Goal: Information Seeking & Learning: Learn about a topic

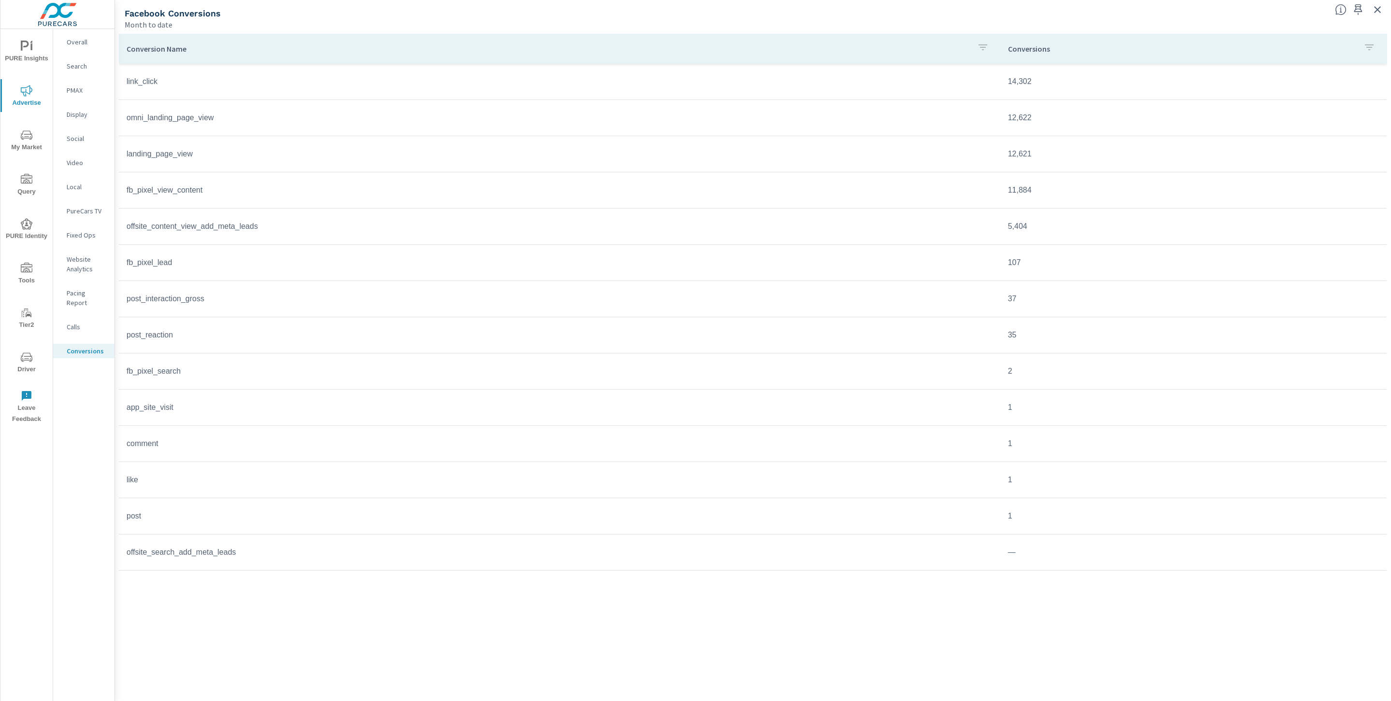
click at [28, 231] on span "PURE Identity" at bounding box center [26, 230] width 46 height 24
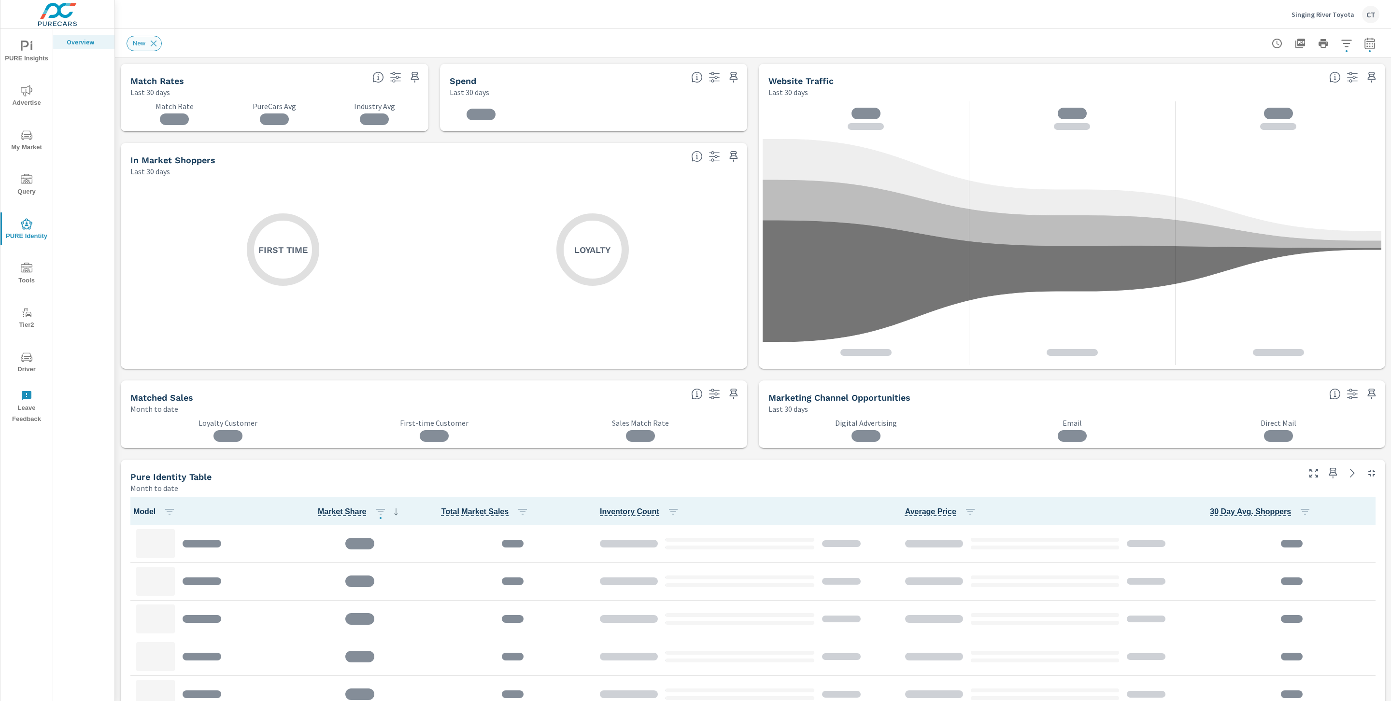
click at [160, 43] on div "New" at bounding box center [144, 43] width 35 height 15
click at [155, 44] on icon at bounding box center [154, 43] width 6 height 6
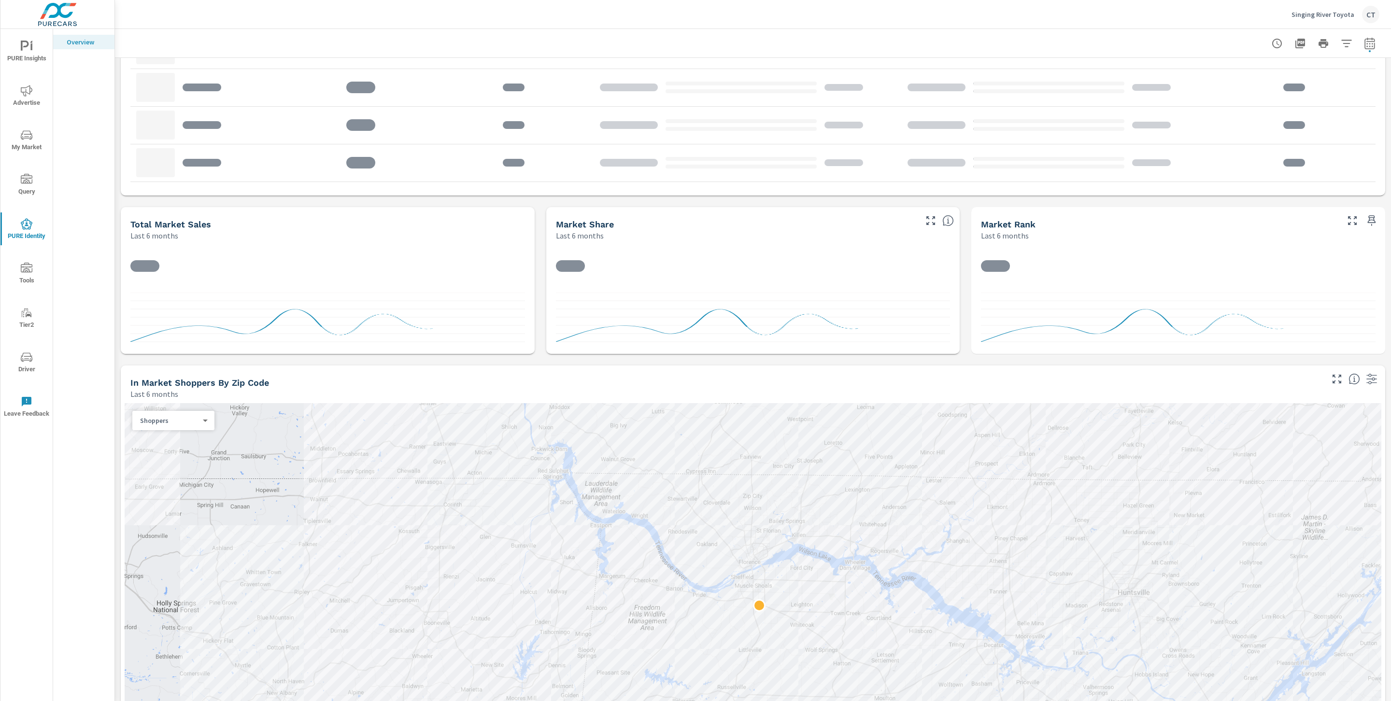
scroll to position [703, 0]
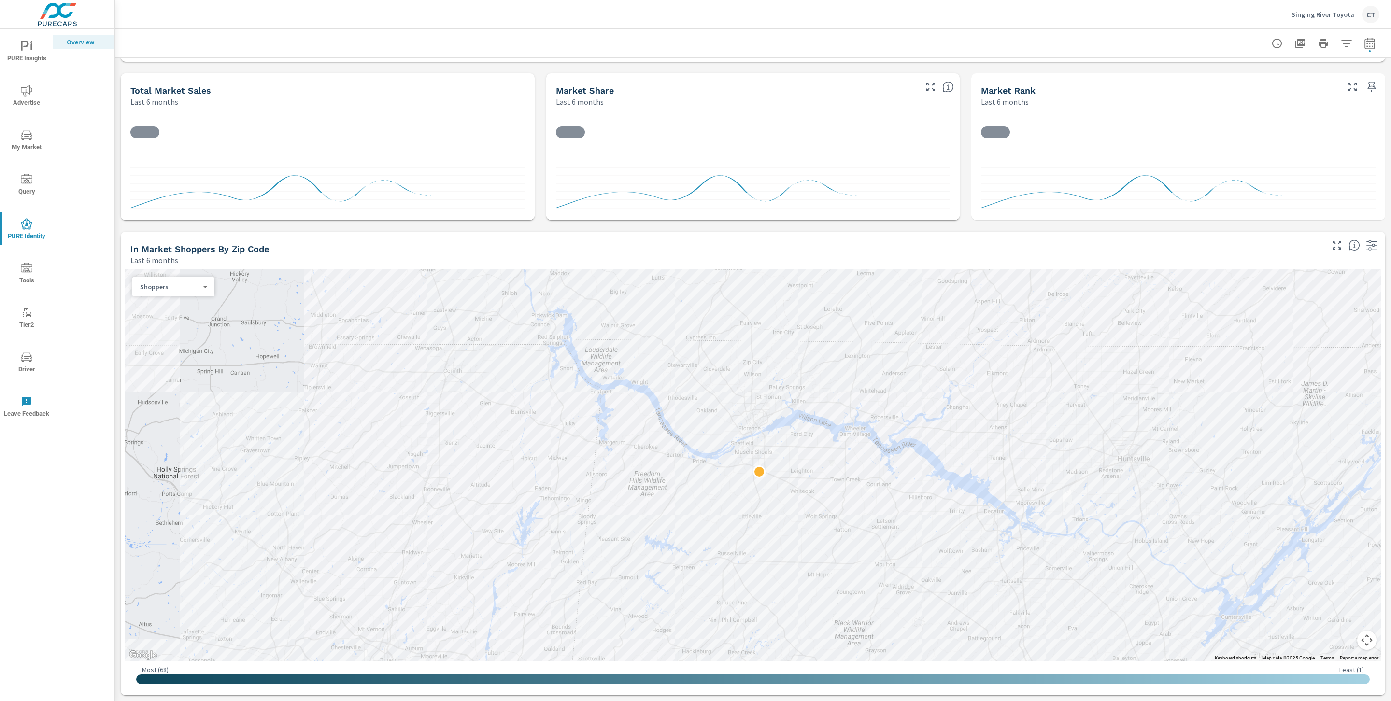
click at [183, 284] on body "PURE Insights Advertise My Market Query PURE Identity Tools Tier2 Driver Leave …" at bounding box center [695, 350] width 1391 height 701
click at [173, 348] on li "Loyalty Customers" at bounding box center [175, 348] width 86 height 15
click at [191, 284] on body "PURE Insights Advertise My Market Query PURE Identity Tools Tier2 Driver Leave …" at bounding box center [695, 350] width 1391 height 701
click at [179, 221] on li "Shoppers" at bounding box center [175, 224] width 86 height 15
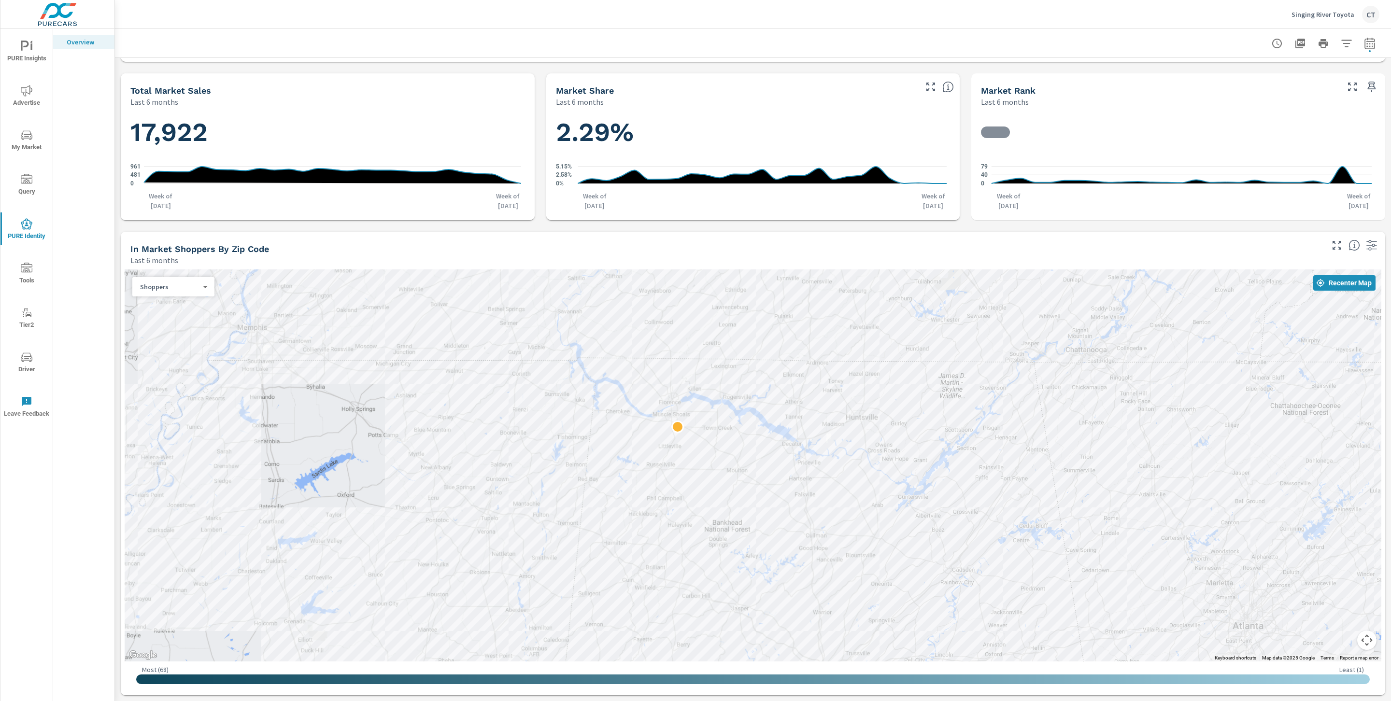
drag, startPoint x: 1140, startPoint y: 464, endPoint x: 1059, endPoint y: 496, distance: 86.8
click at [1060, 496] on div at bounding box center [753, 466] width 1257 height 392
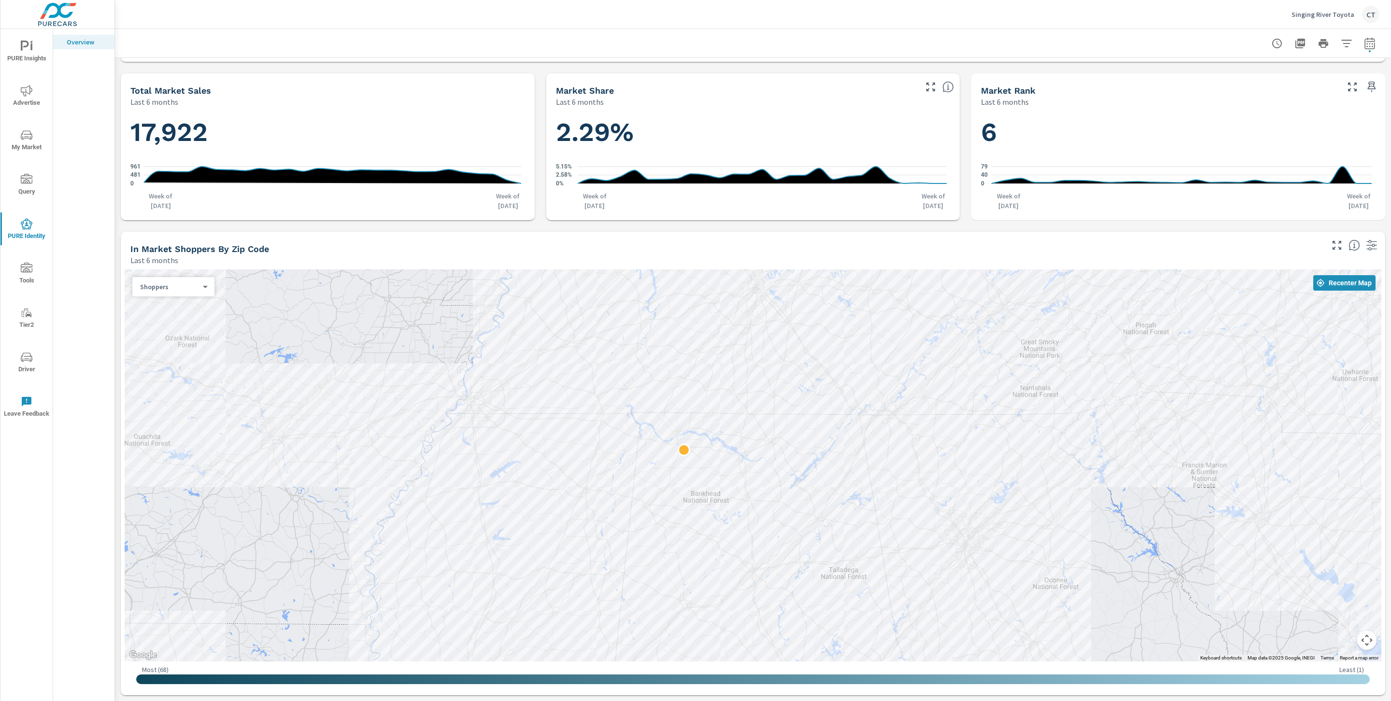
drag, startPoint x: 1090, startPoint y: 476, endPoint x: 918, endPoint y: 476, distance: 172.5
click at [918, 482] on div at bounding box center [968, 701] width 928 height 522
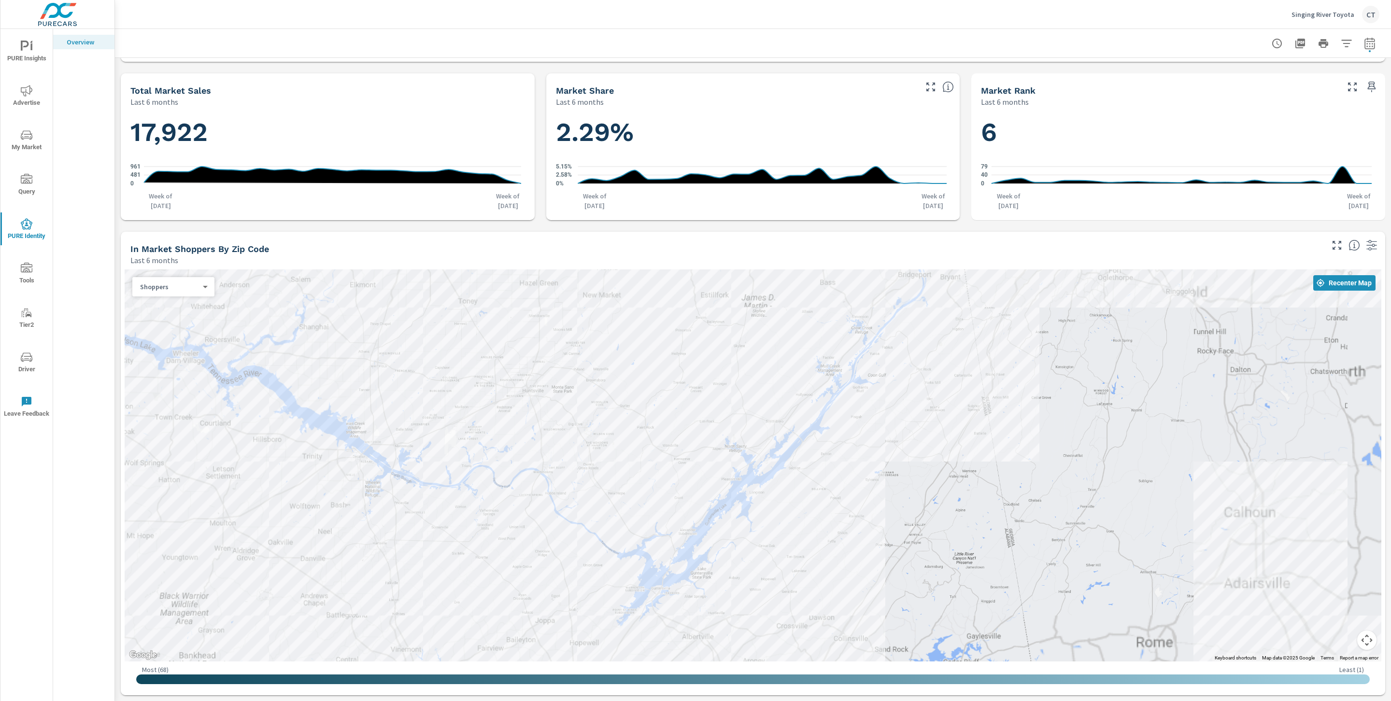
drag, startPoint x: 829, startPoint y: 479, endPoint x: 1105, endPoint y: 496, distance: 276.9
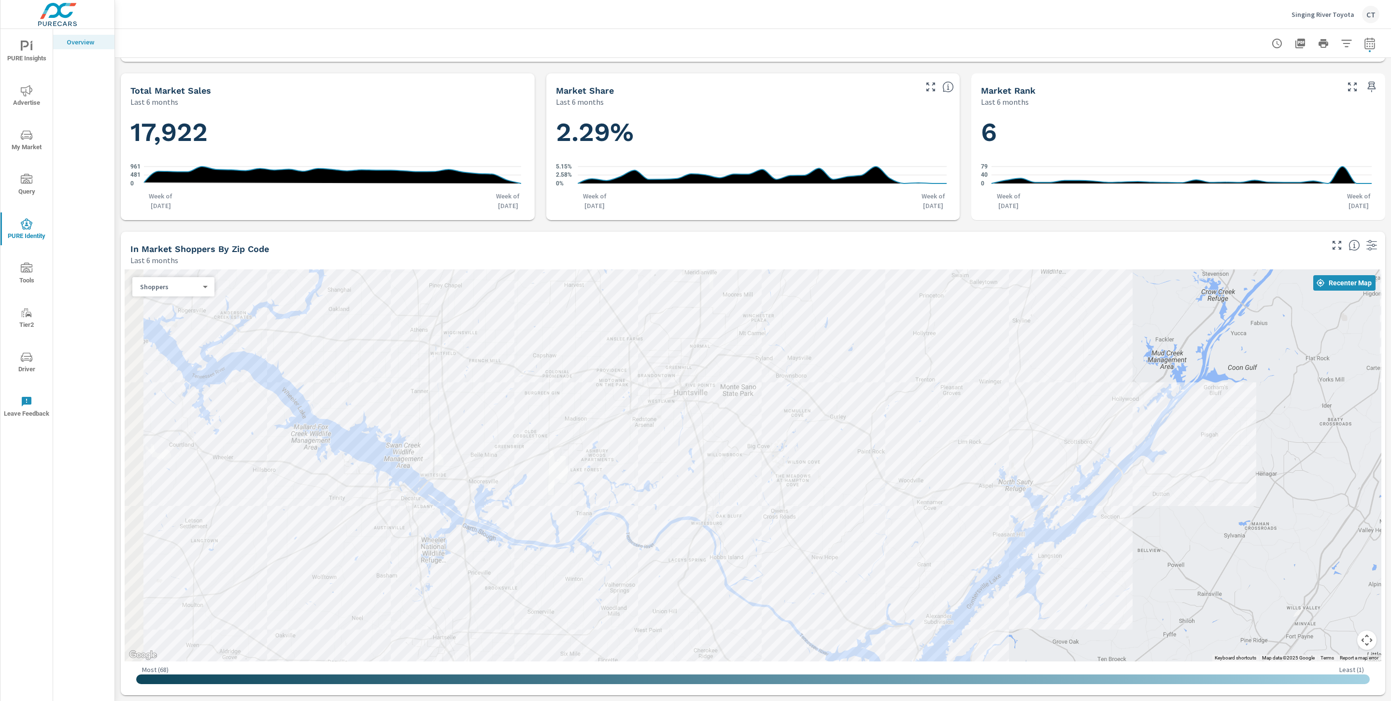
drag, startPoint x: 598, startPoint y: 456, endPoint x: 923, endPoint y: 499, distance: 328.0
click at [953, 509] on div at bounding box center [753, 466] width 1257 height 392
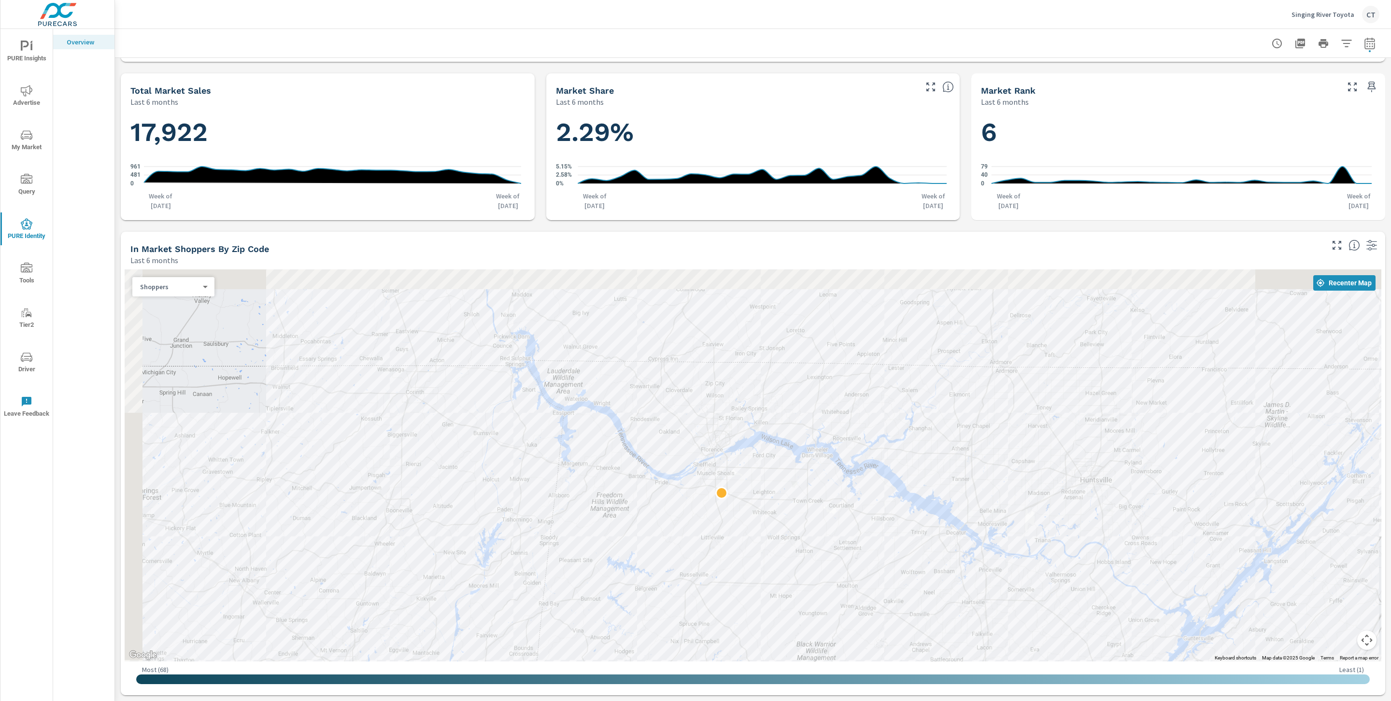
drag, startPoint x: 679, startPoint y: 487, endPoint x: 966, endPoint y: 520, distance: 288.4
click at [967, 520] on div at bounding box center [753, 466] width 1257 height 392
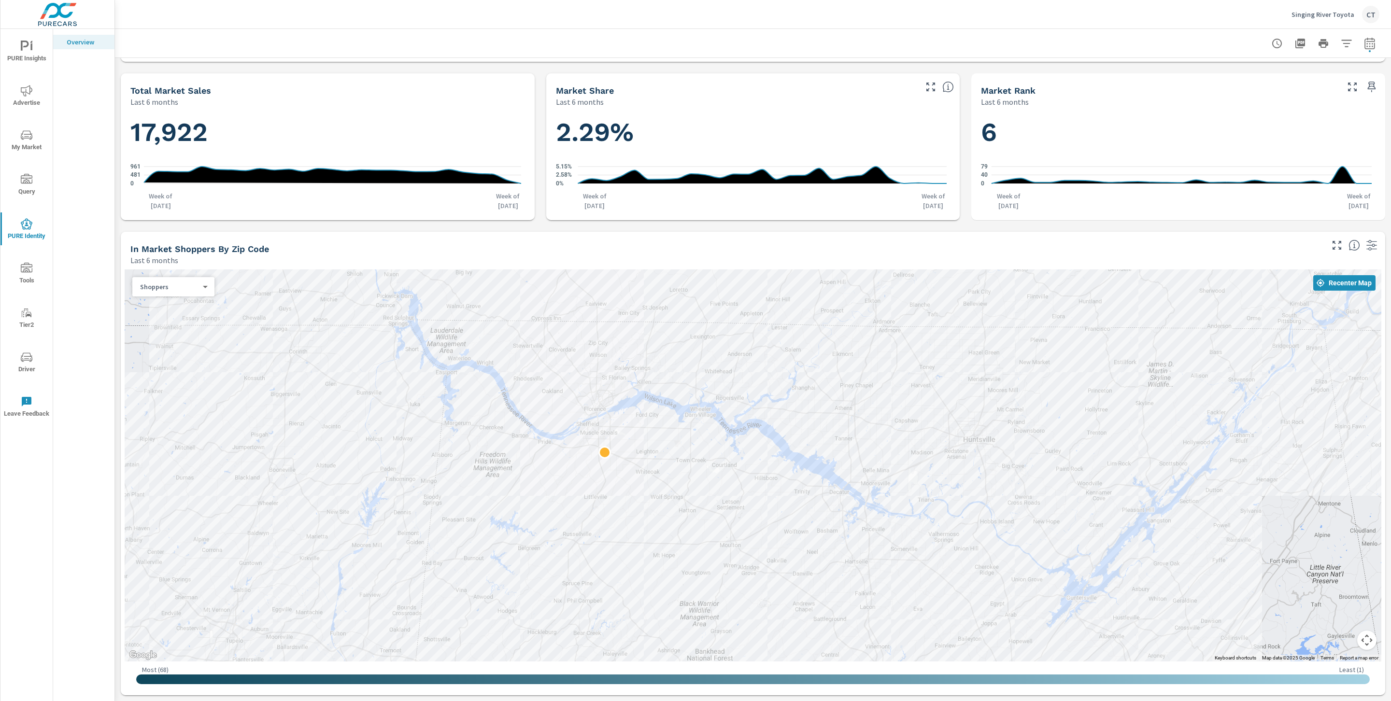
drag, startPoint x: 1087, startPoint y: 440, endPoint x: 1007, endPoint y: 421, distance: 81.9
click at [1007, 422] on div at bounding box center [1065, 683] width 928 height 522
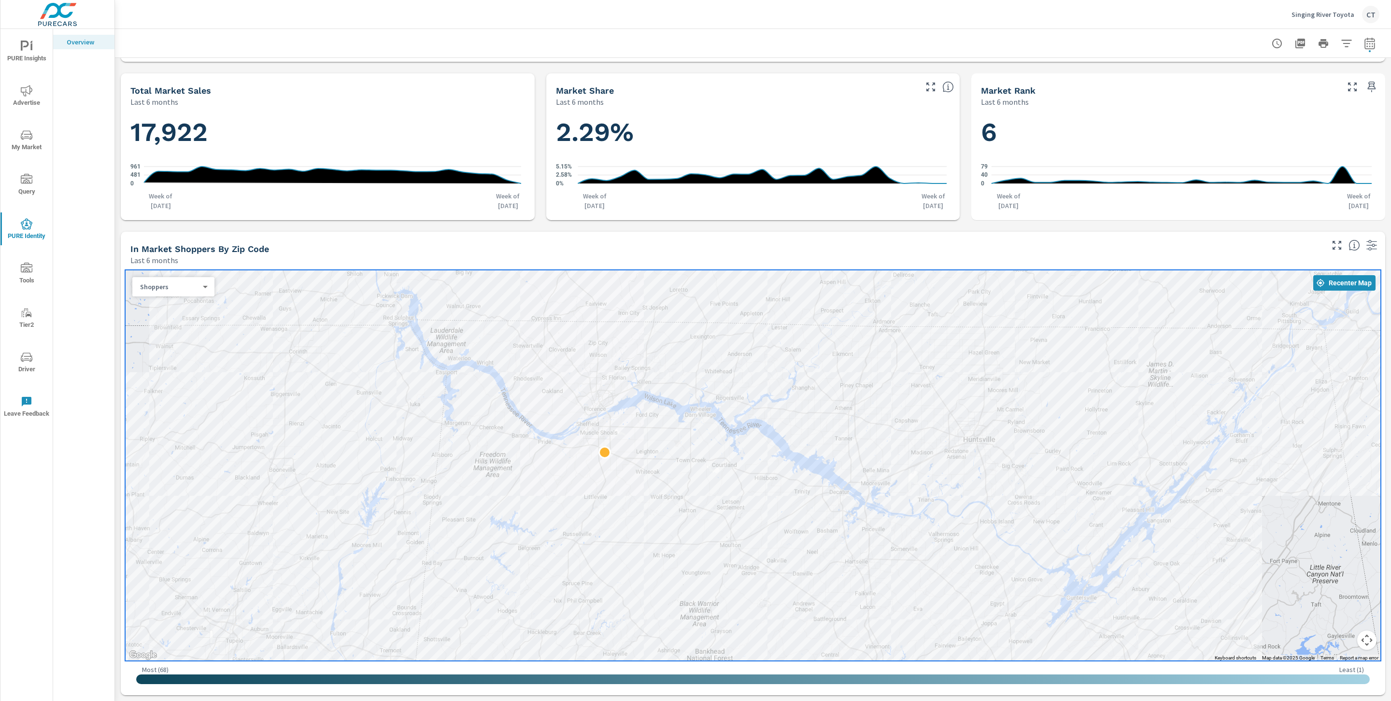
click at [1206, 243] on div "In Market Shoppers by Zip Code" at bounding box center [725, 248] width 1191 height 11
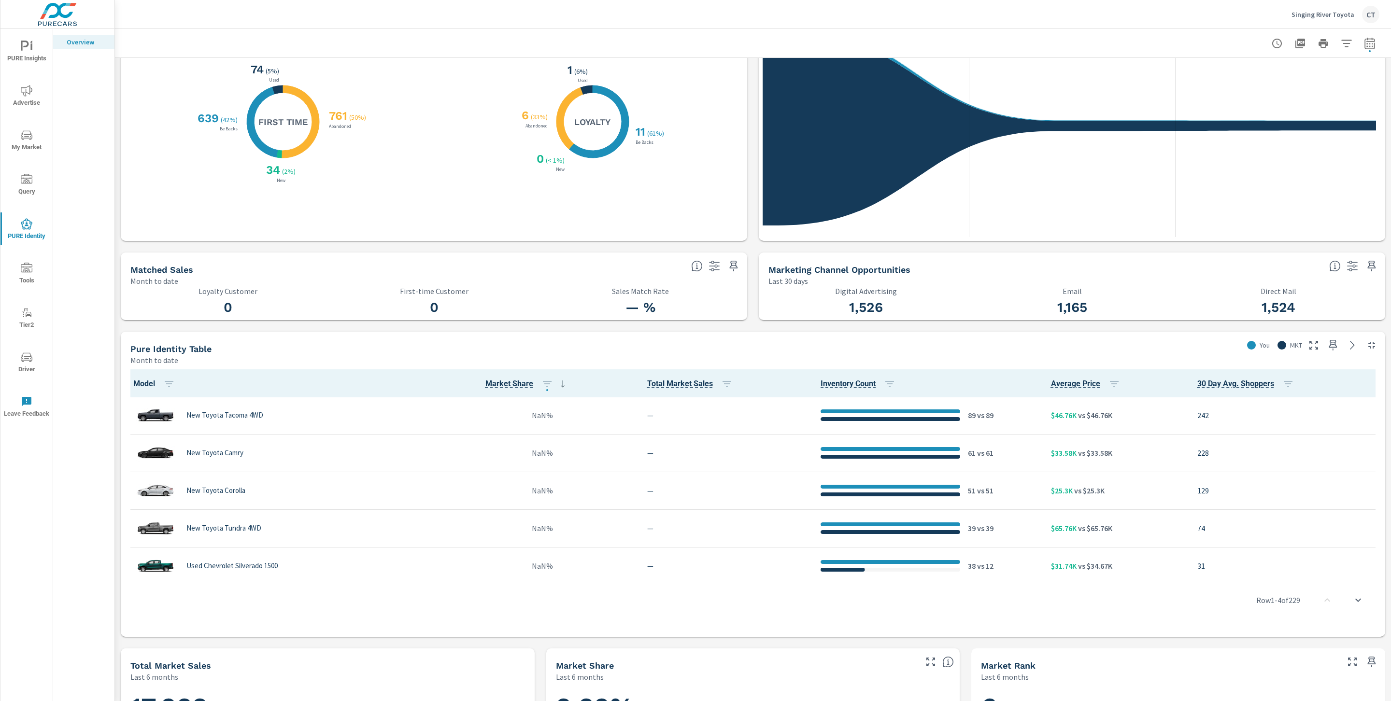
scroll to position [269, 0]
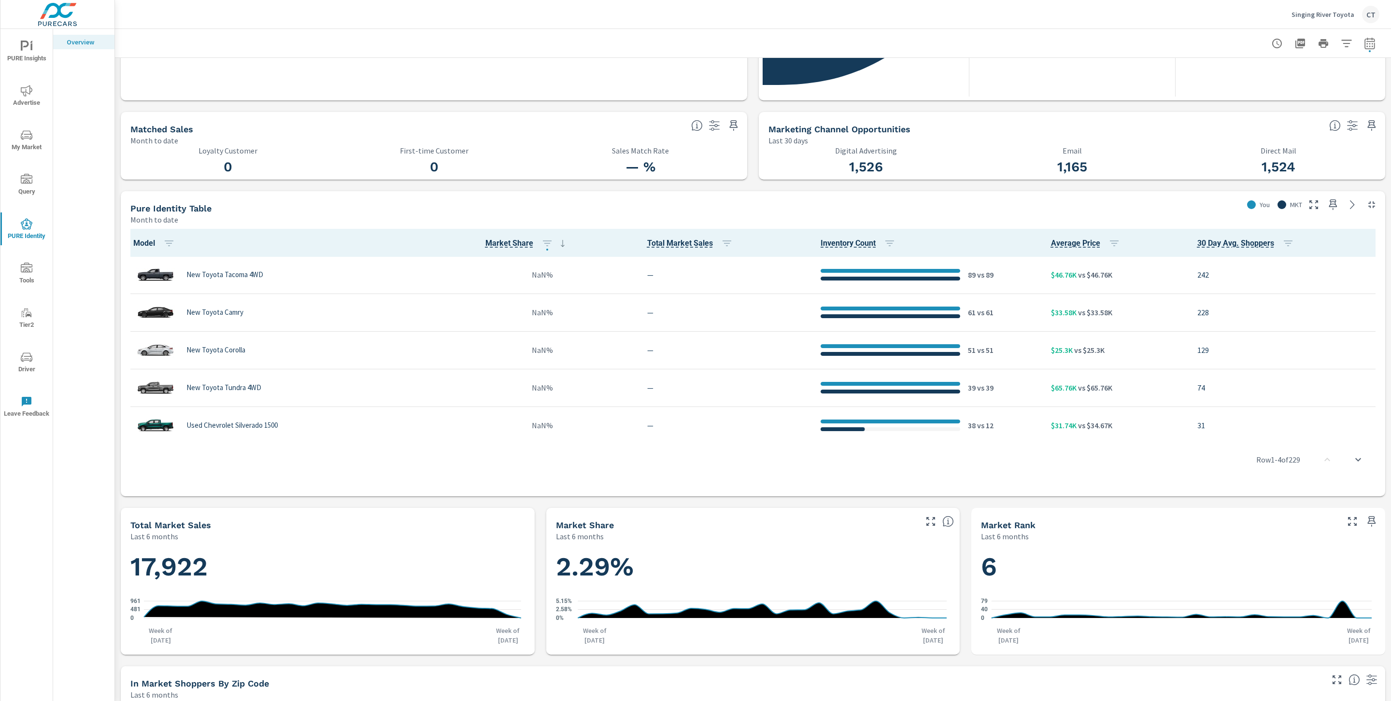
click at [206, 283] on div "New Toyota Tacoma 4WD" at bounding box center [269, 274] width 274 height 29
click at [28, 140] on icon "nav menu" at bounding box center [27, 135] width 12 height 12
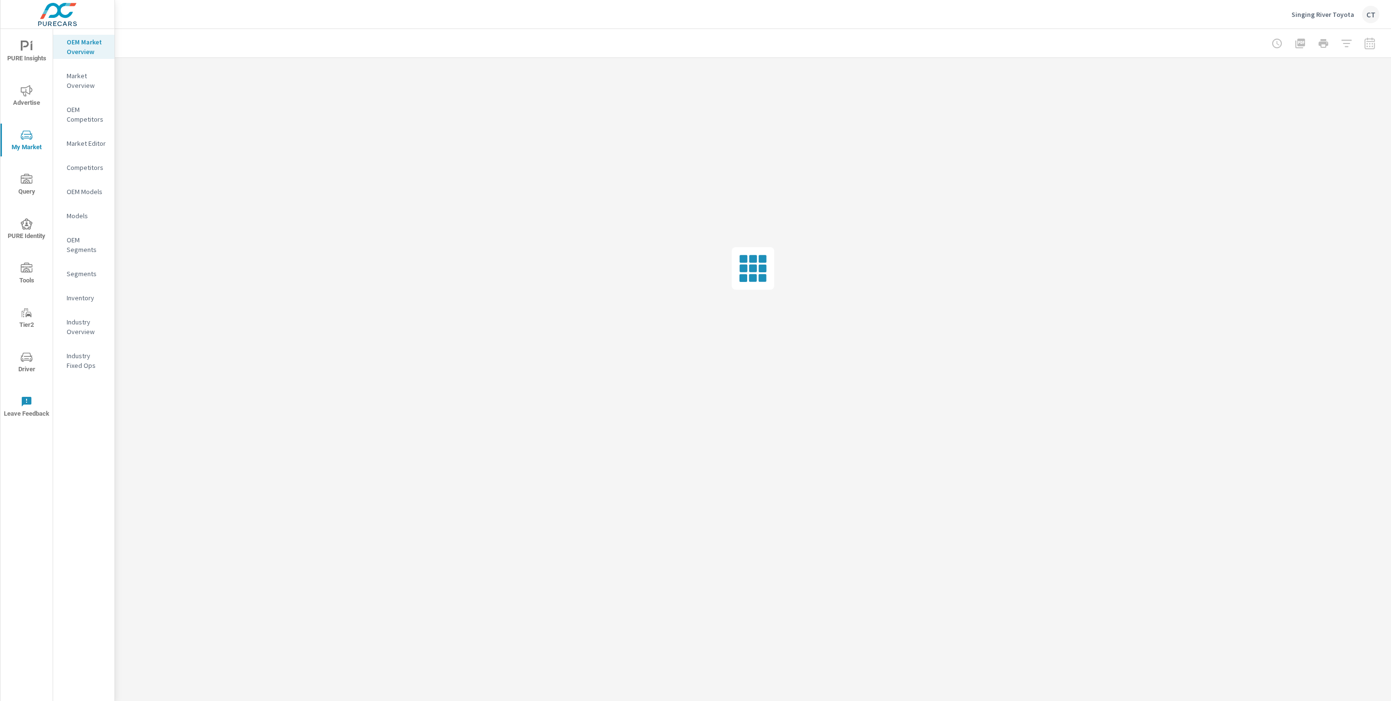
click at [94, 299] on p "Inventory" at bounding box center [87, 298] width 40 height 10
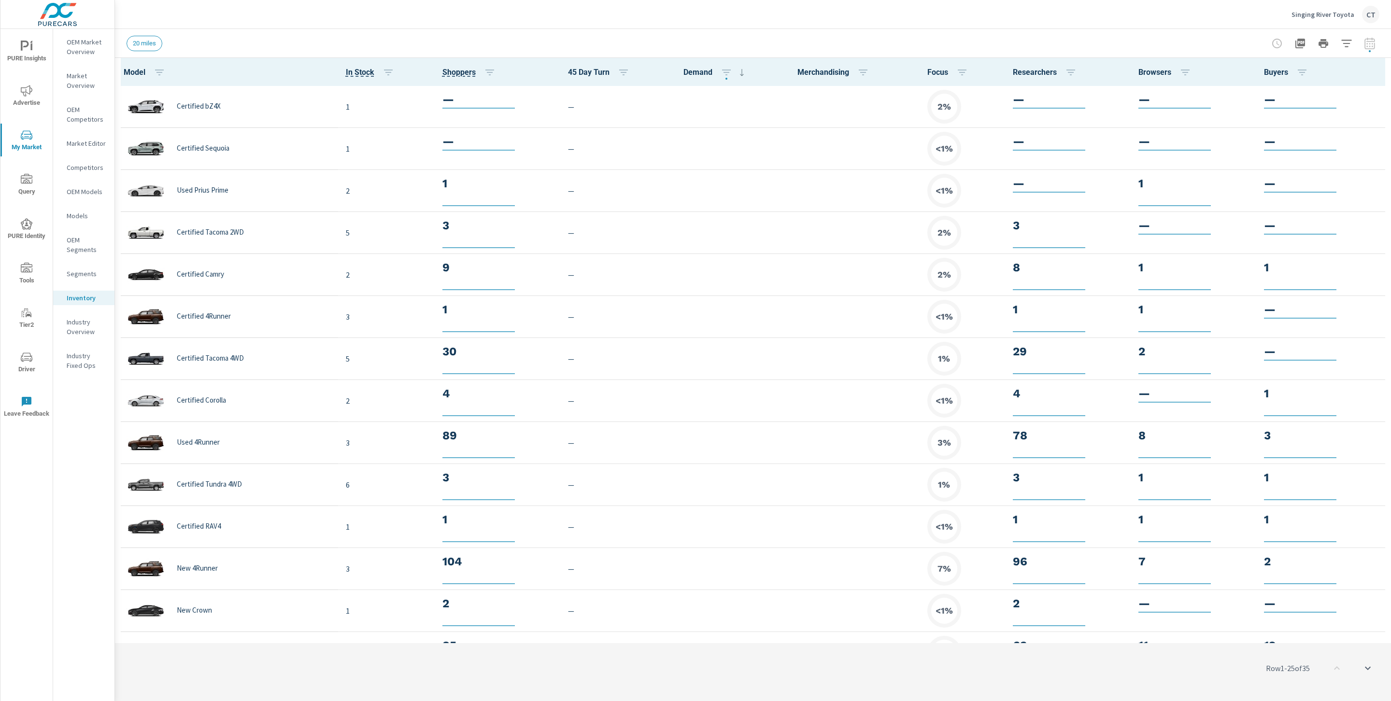
scroll to position [0, 0]
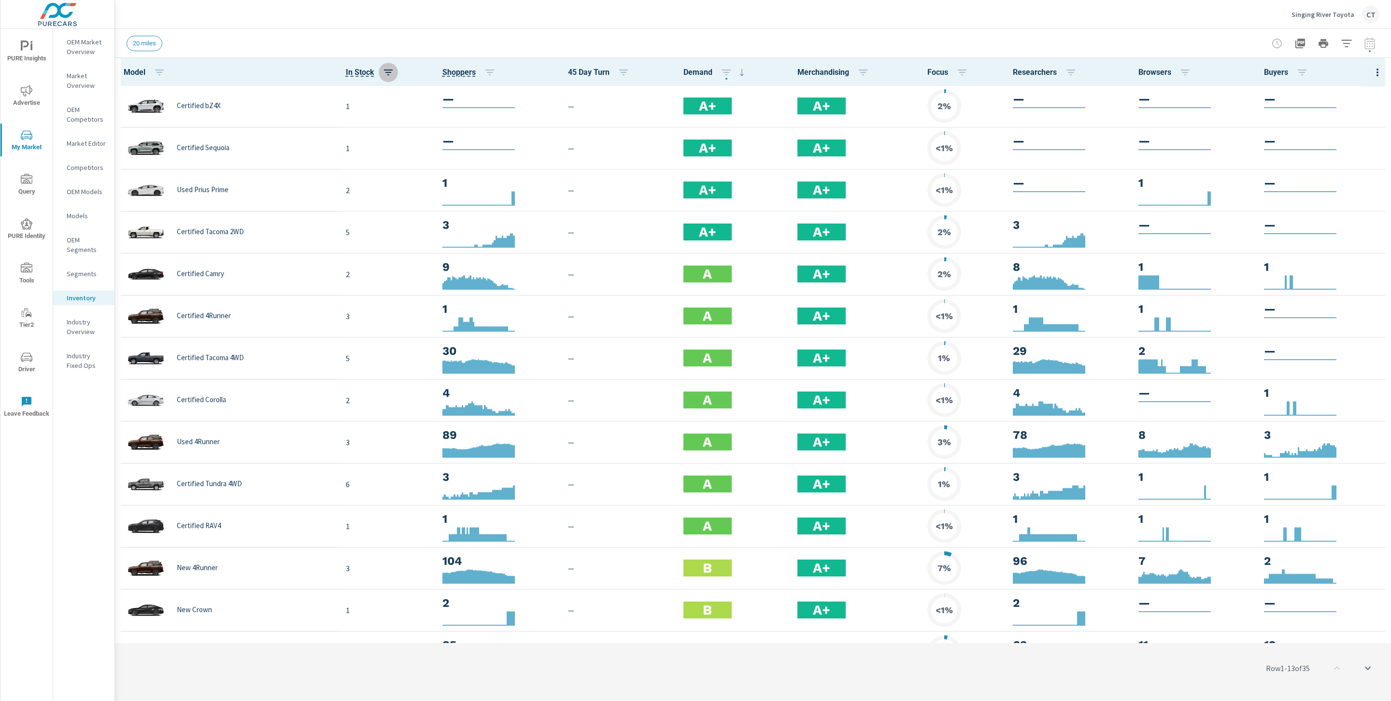
click at [383, 72] on icon "button" at bounding box center [389, 73] width 12 height 12
click at [314, 114] on span "ASC" at bounding box center [300, 113] width 42 height 10
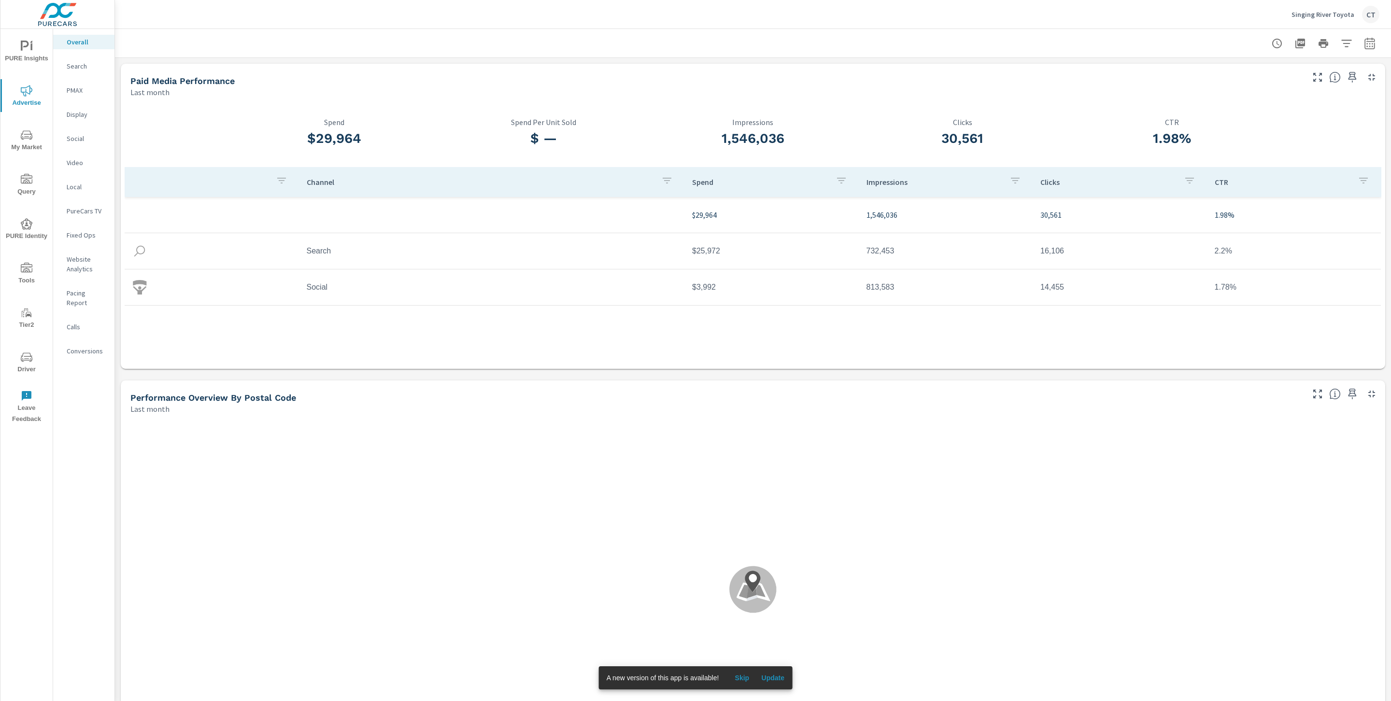
click at [25, 226] on icon "nav menu" at bounding box center [27, 224] width 12 height 12
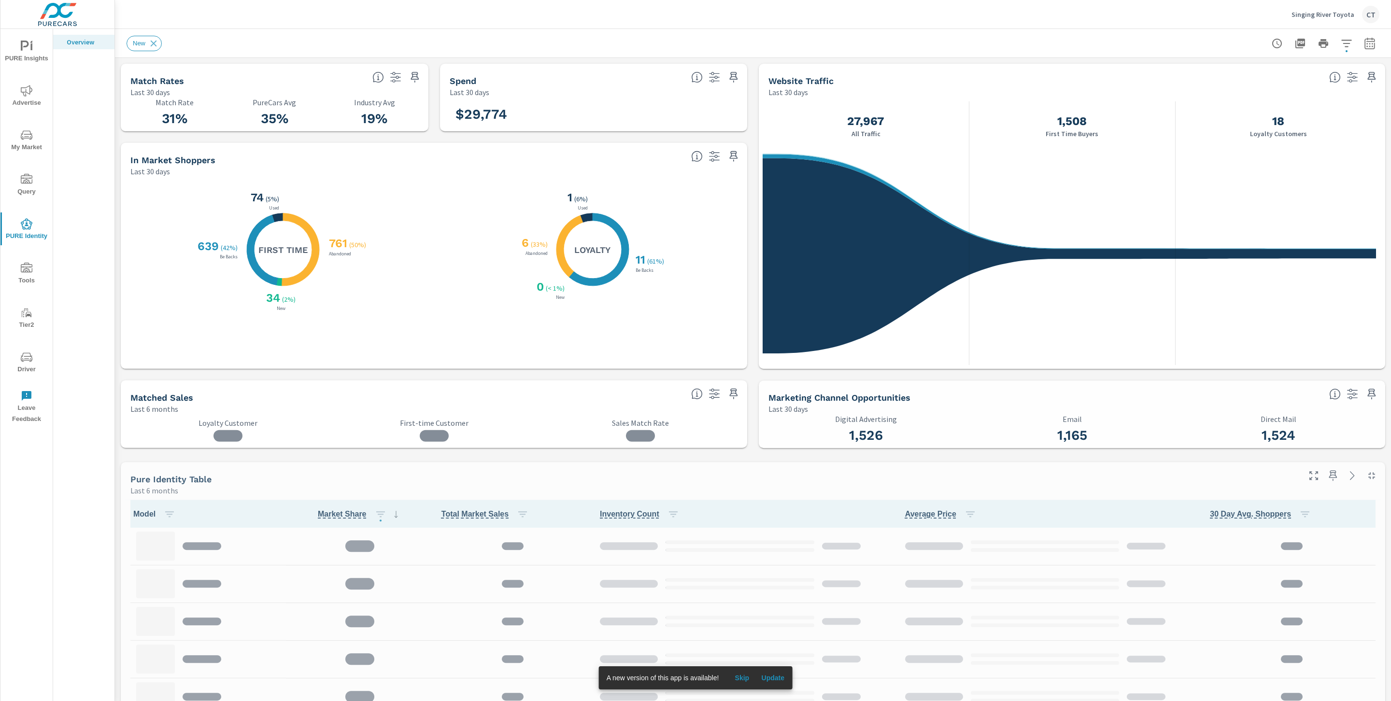
click at [740, 678] on span "Skip" at bounding box center [741, 678] width 23 height 9
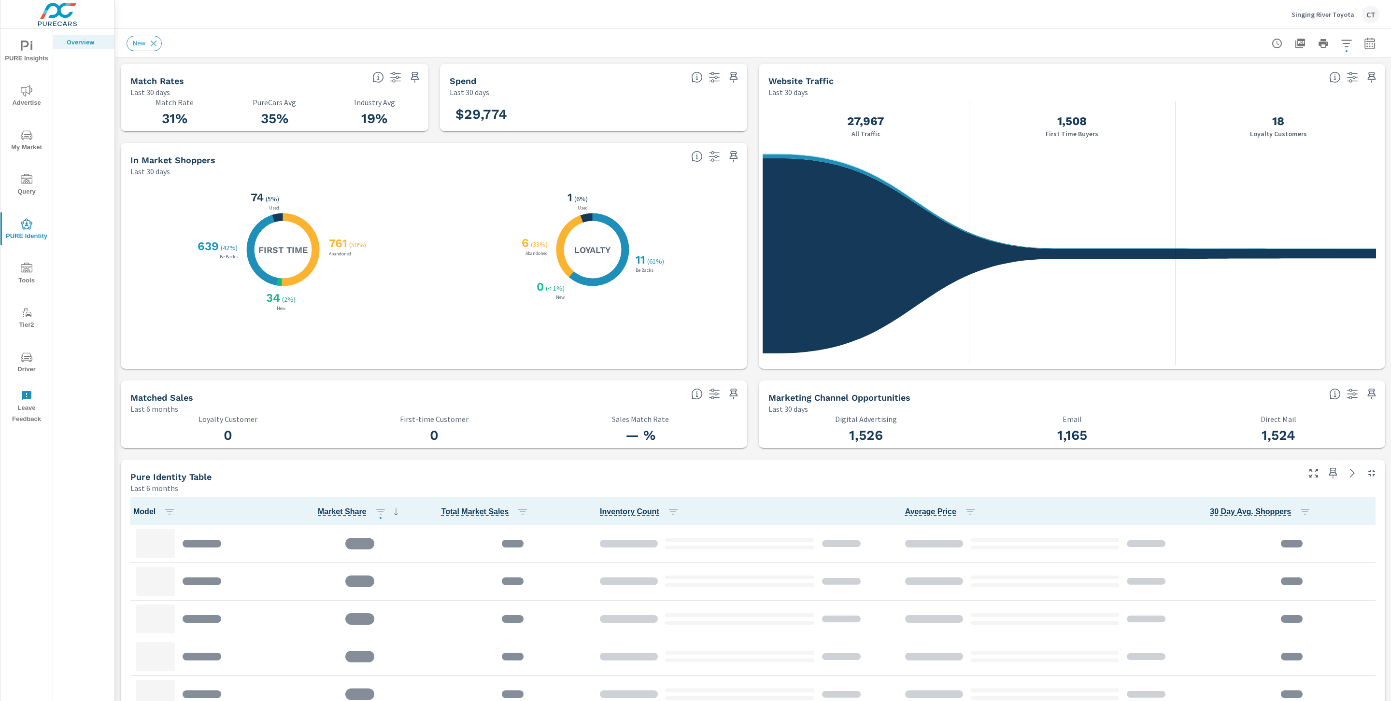
click at [1364, 38] on icon "button" at bounding box center [1370, 44] width 12 height 12
select select "Last 6 months"
click at [1270, 111] on p "+ Add comparison" at bounding box center [1292, 109] width 124 height 12
select select "Previous period"
click at [1260, 163] on span "Apply" at bounding box center [1261, 163] width 40 height 9
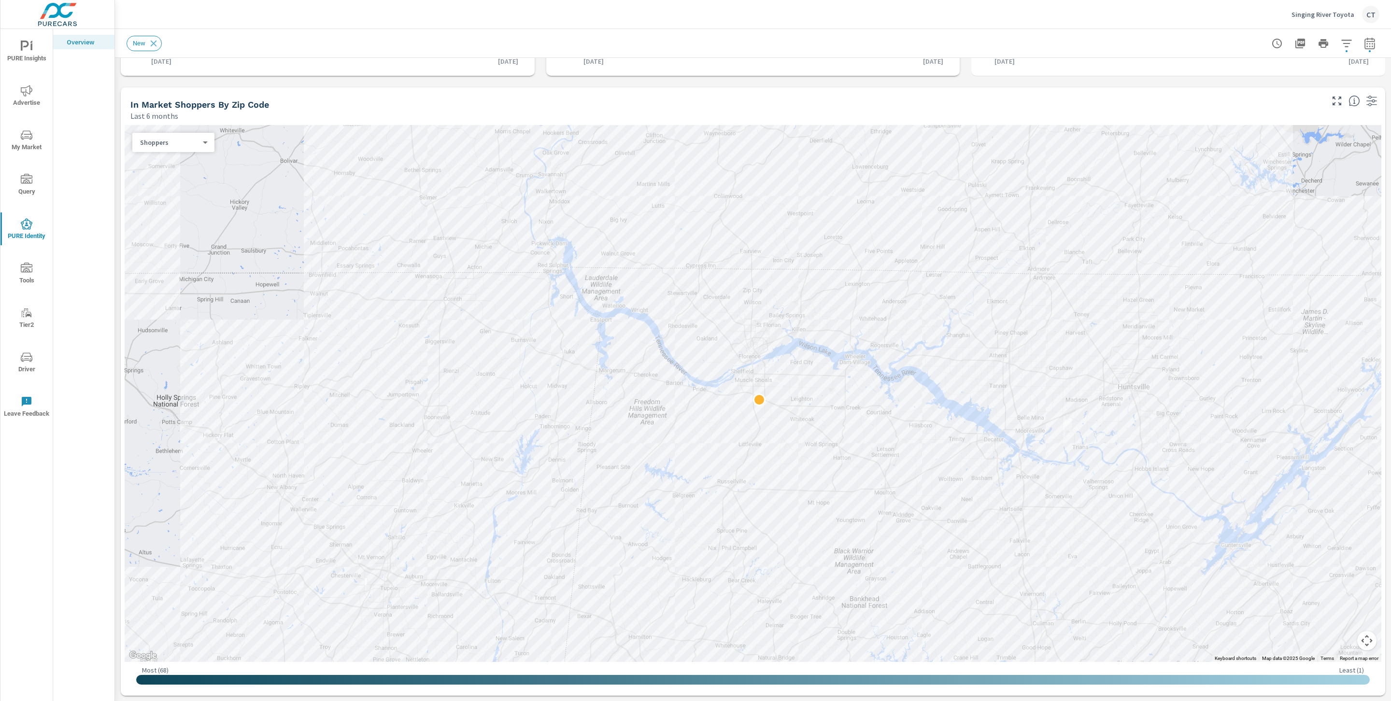
scroll to position [0, 0]
click at [1342, 43] on icon "button" at bounding box center [1347, 43] width 10 height 7
click at [1357, 41] on div at bounding box center [695, 350] width 1391 height 701
click at [1342, 43] on icon "button" at bounding box center [1347, 43] width 10 height 7
click at [1283, 117] on li "Is Fleet" at bounding box center [1272, 116] width 147 height 24
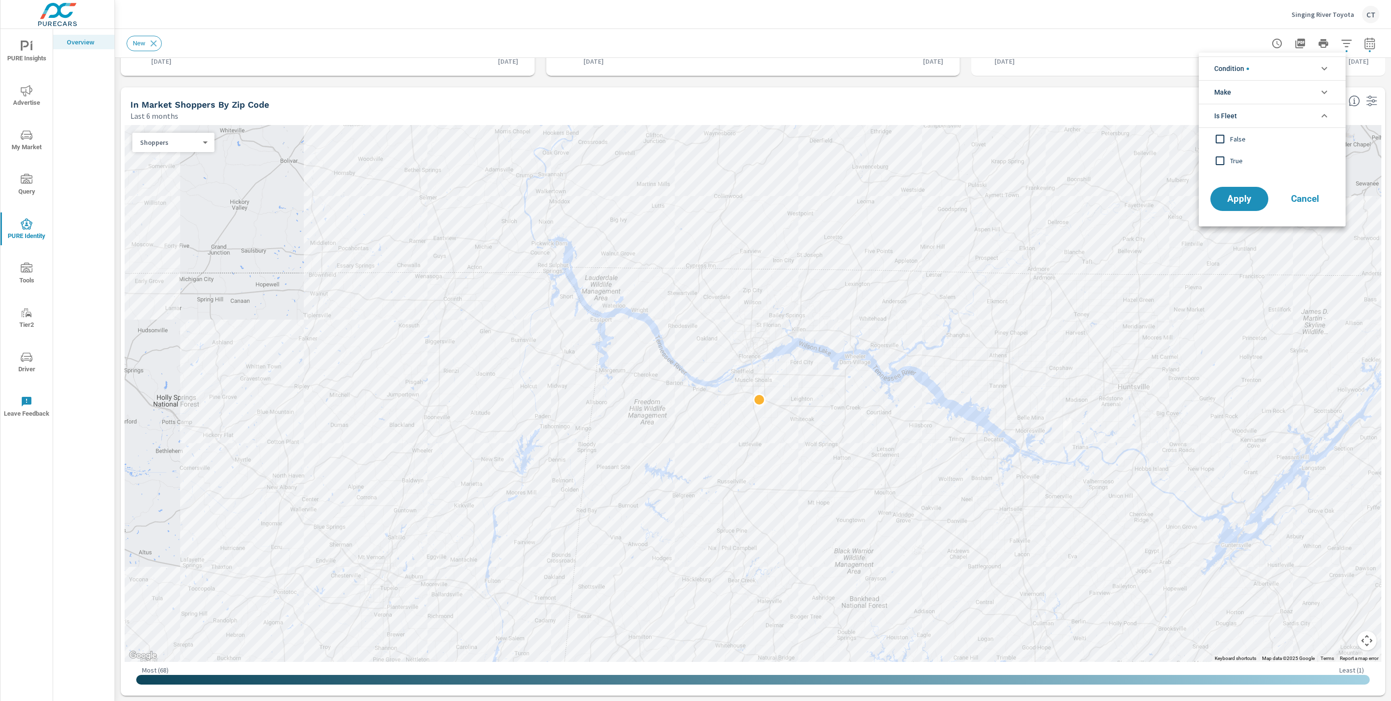
click at [1283, 116] on li "Is Fleet" at bounding box center [1272, 116] width 147 height 24
click at [1290, 60] on li "Condition" at bounding box center [1272, 69] width 147 height 24
click at [1289, 60] on li "Condition" at bounding box center [1272, 69] width 147 height 24
click at [1358, 40] on div at bounding box center [695, 350] width 1391 height 701
click at [1364, 45] on icon "button" at bounding box center [1370, 44] width 12 height 12
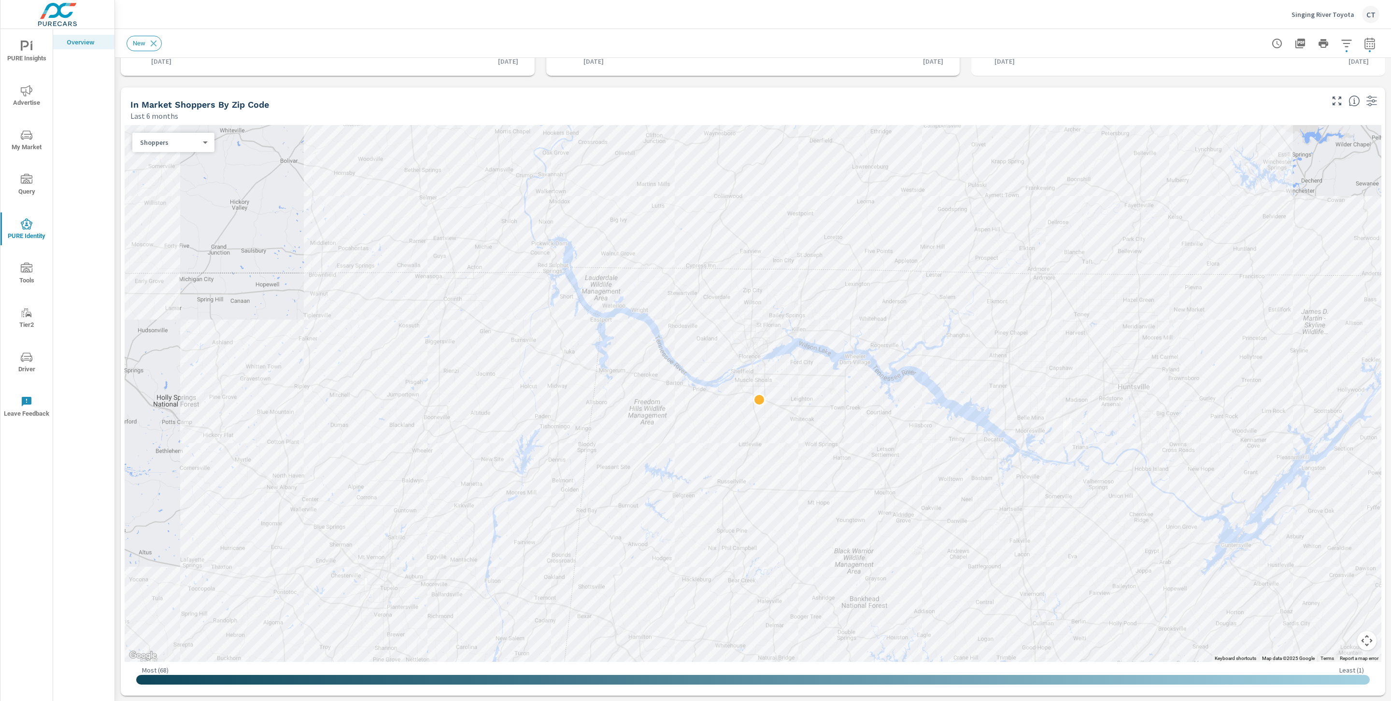
select select "Last 6 months"
select select "Previous period"
click at [1252, 169] on button "Apply" at bounding box center [1260, 163] width 60 height 25
click at [1360, 43] on button "button" at bounding box center [1369, 43] width 19 height 19
select select "Last 6 months"
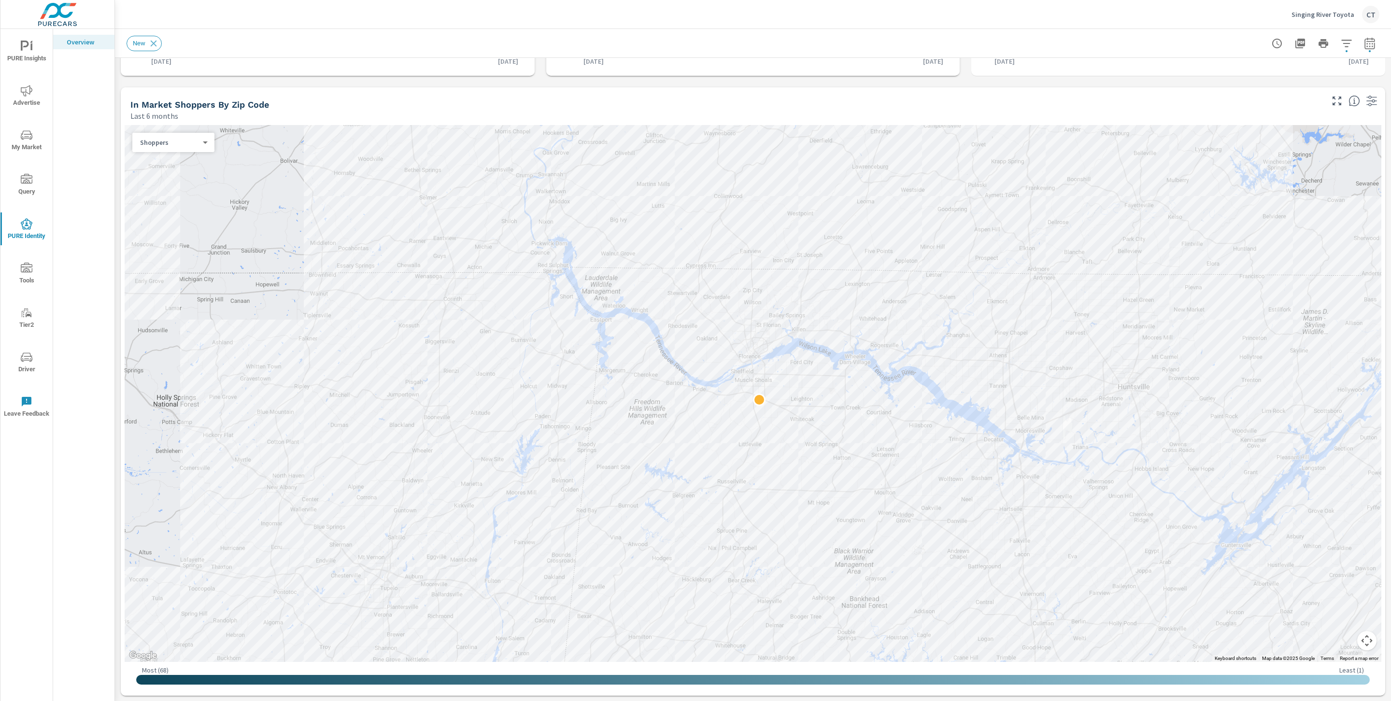
select select "Previous period"
click at [1340, 161] on span "Cancel" at bounding box center [1322, 163] width 39 height 9
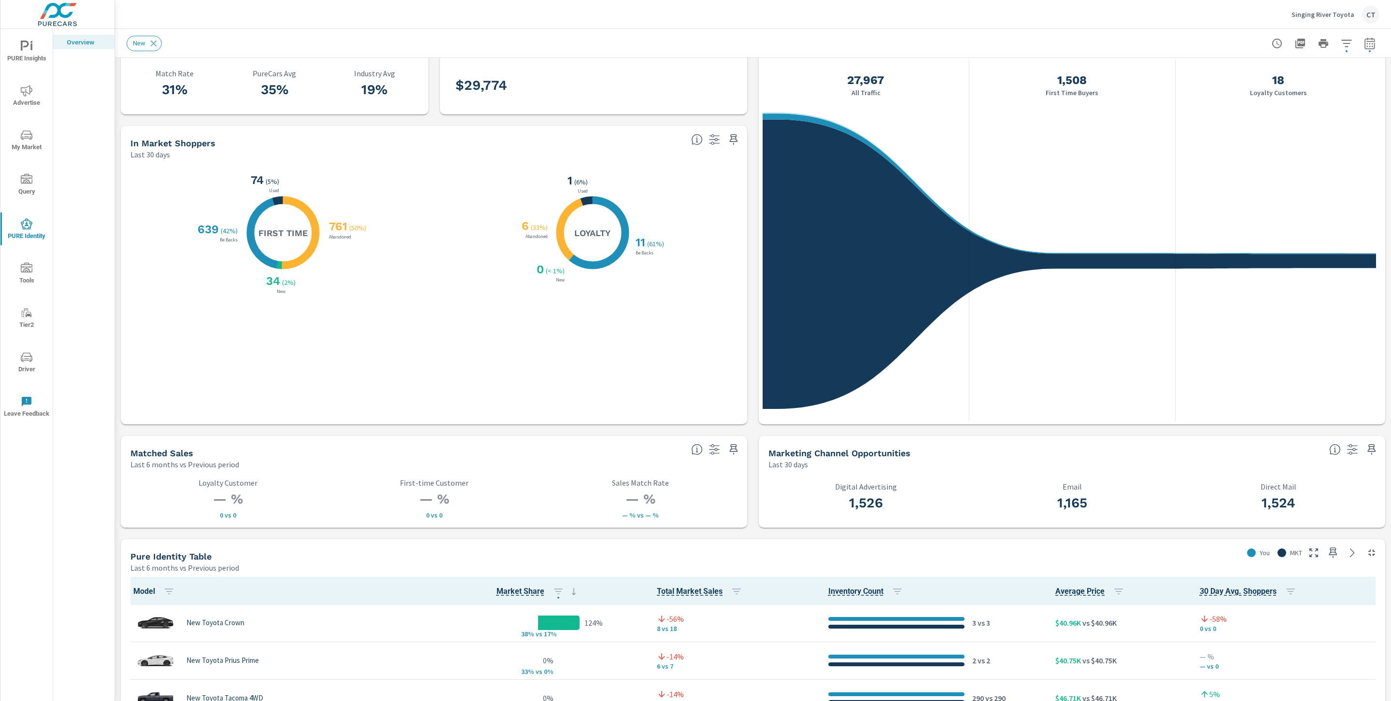
scroll to position [42, 0]
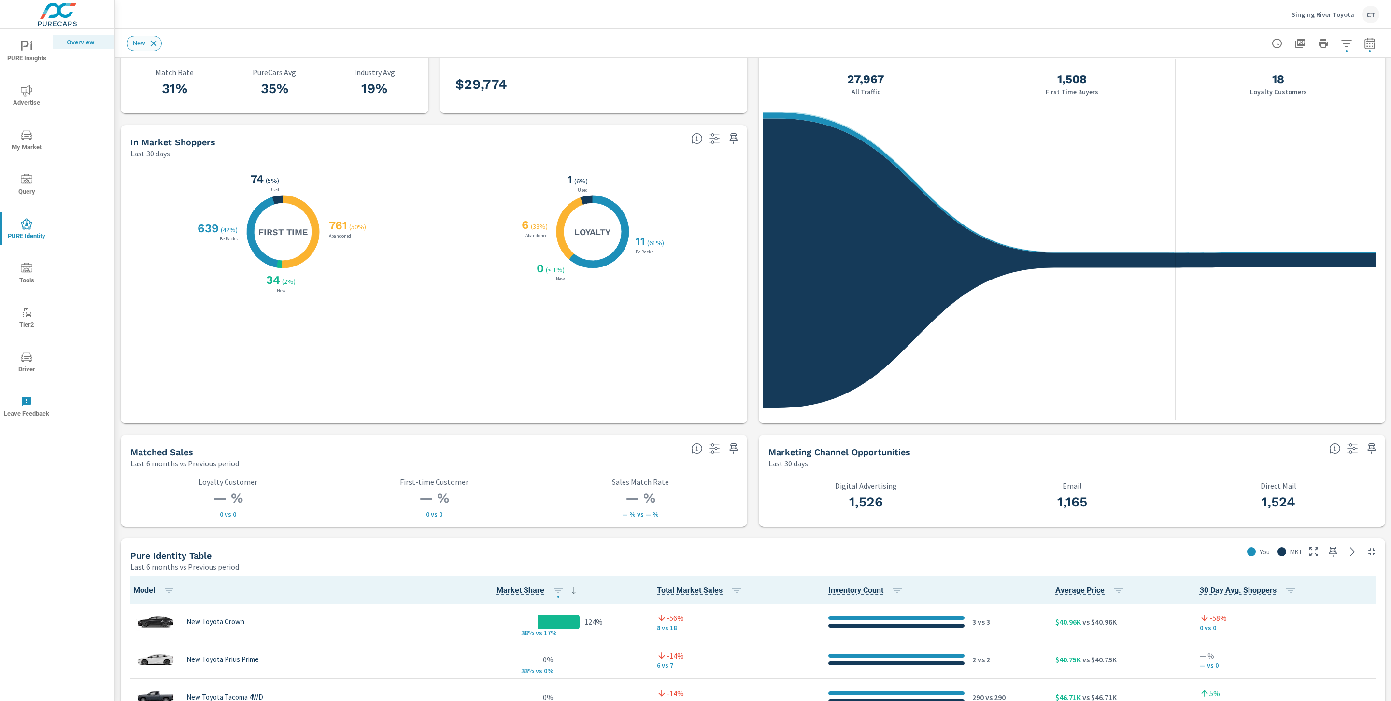
click at [157, 46] on icon at bounding box center [153, 43] width 11 height 11
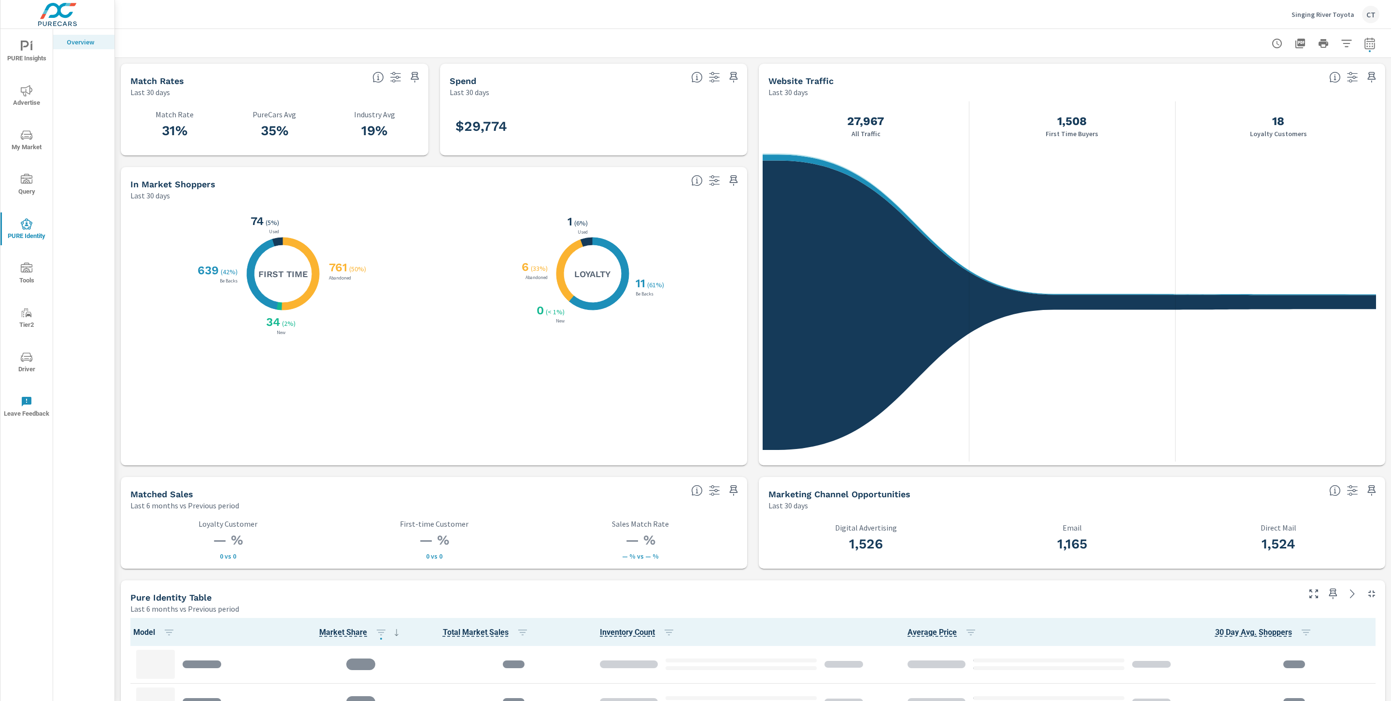
click at [377, 77] on icon at bounding box center [378, 78] width 12 height 12
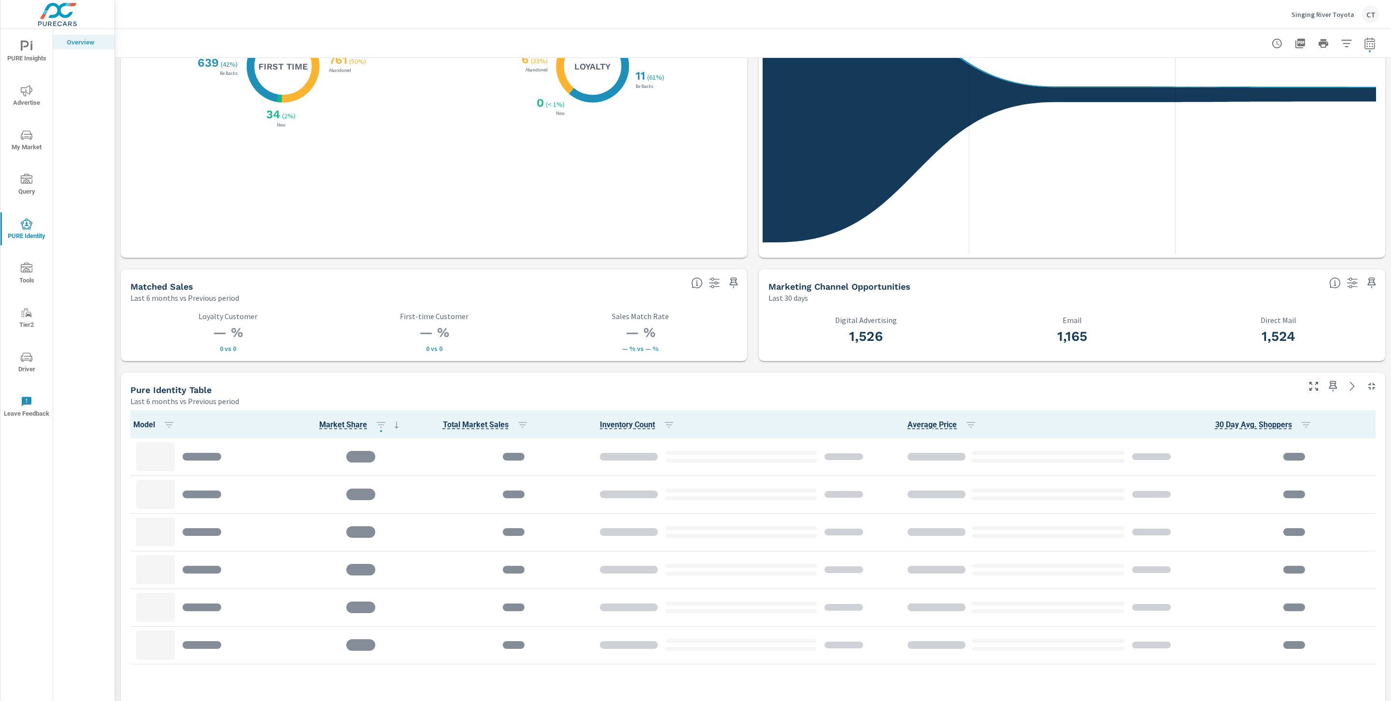
scroll to position [209, 0]
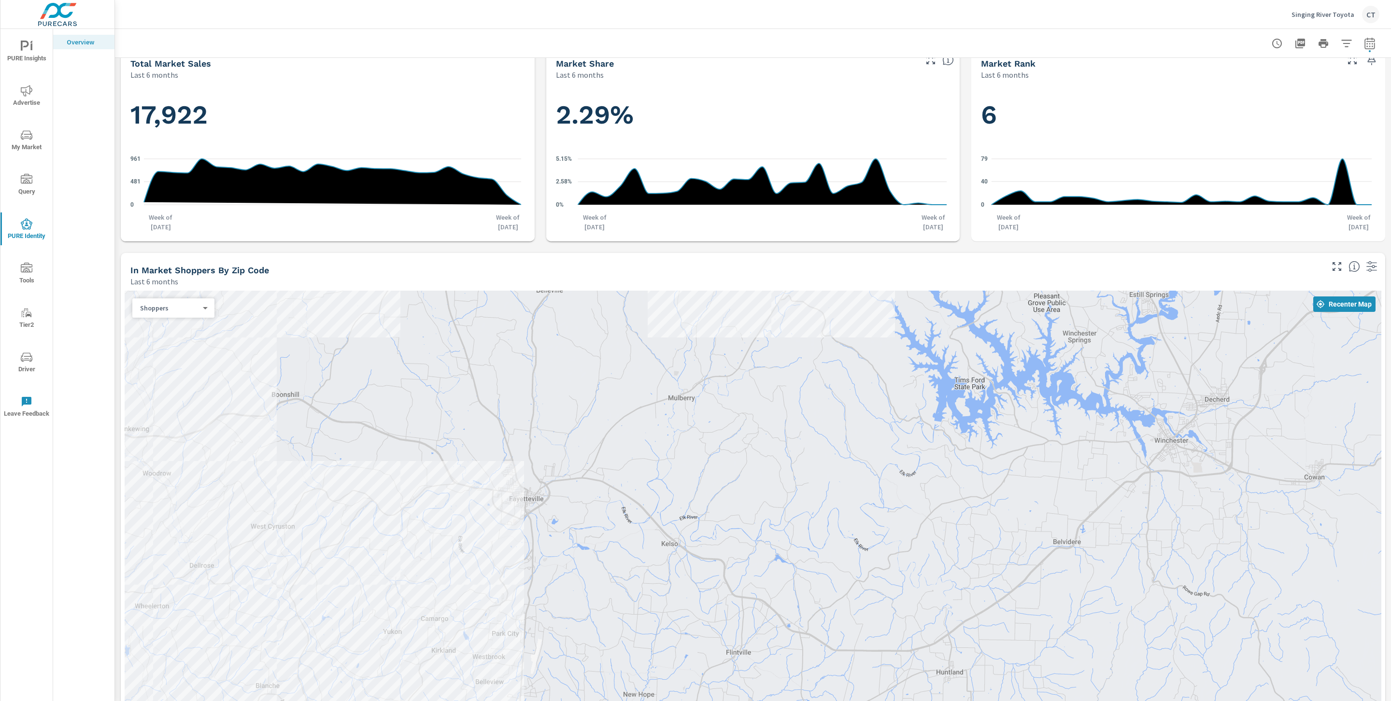
scroll to position [1114, 0]
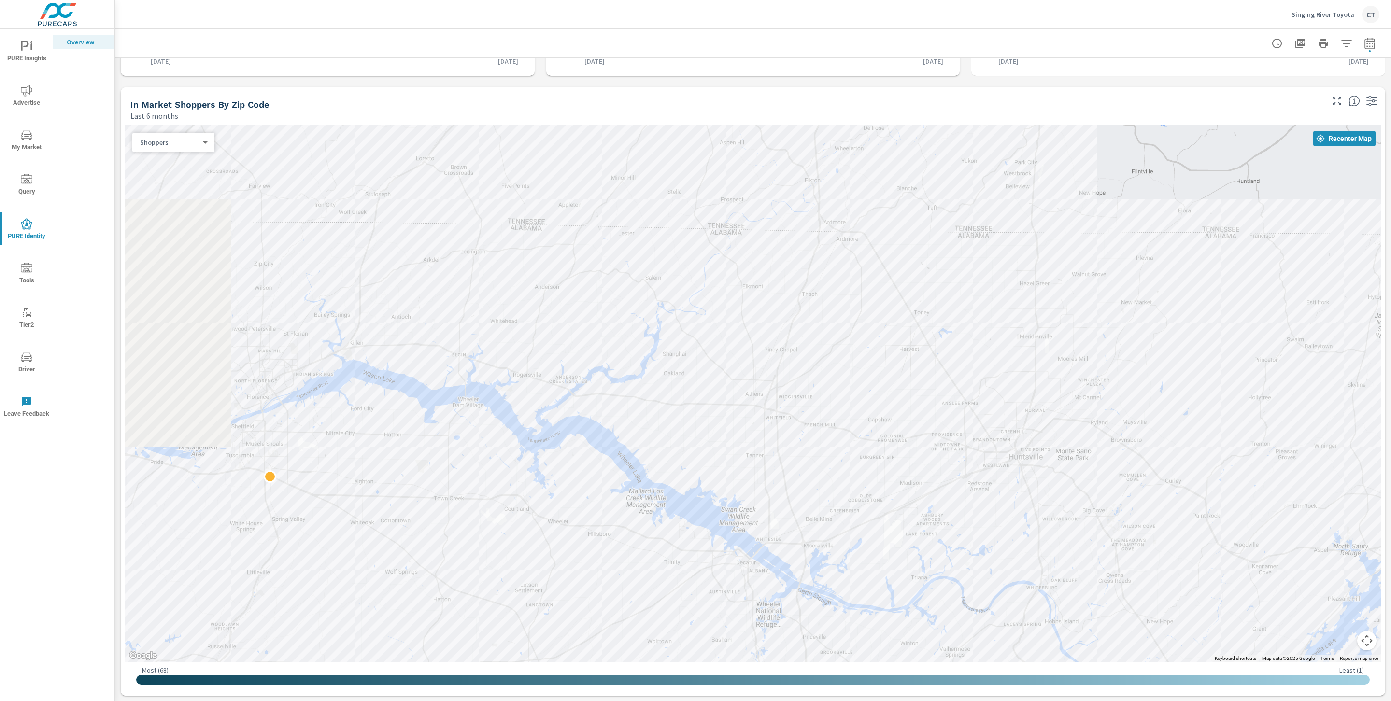
drag, startPoint x: 655, startPoint y: 453, endPoint x: 925, endPoint y: 200, distance: 369.8
click at [925, 200] on div at bounding box center [753, 393] width 1257 height 537
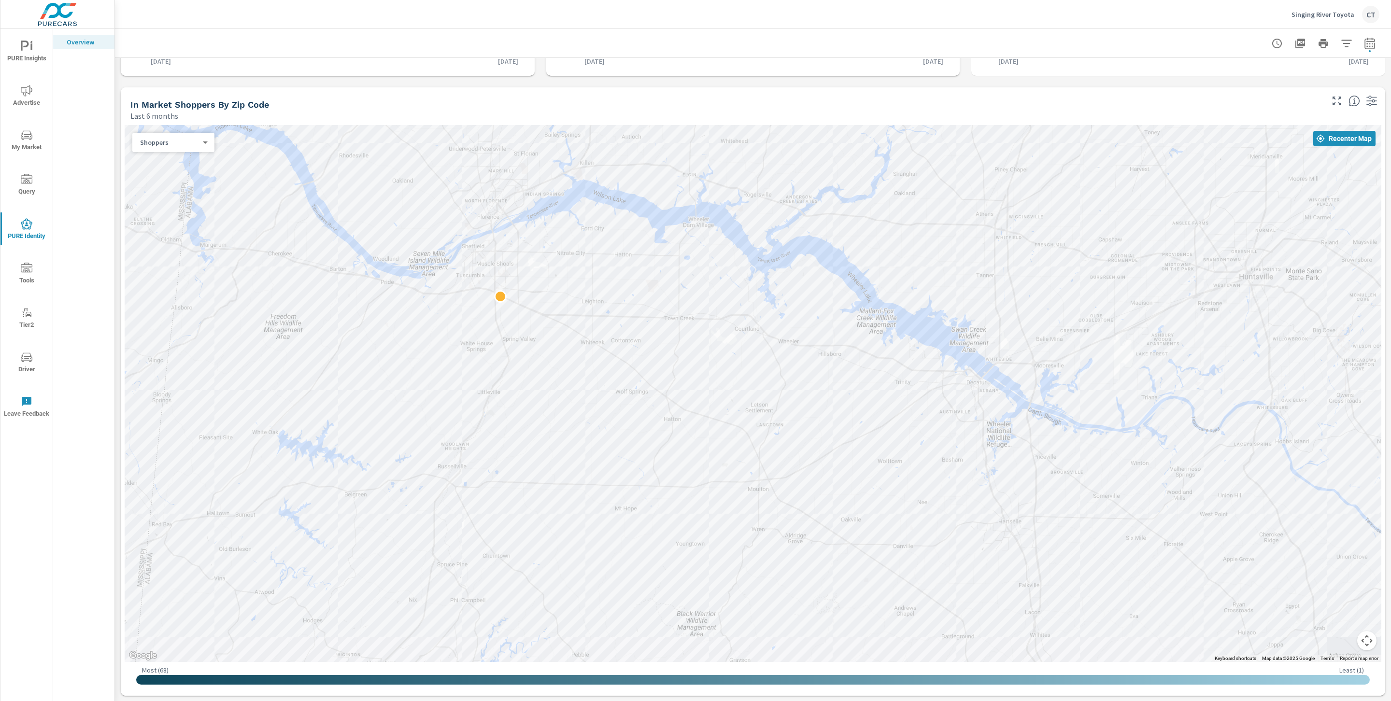
click at [180, 141] on body "PURE Insights Advertise My Market Query PURE Identity Tools Tier2 Driver Leave …" at bounding box center [695, 350] width 1391 height 701
click at [202, 203] on li "Loyalty Customers" at bounding box center [175, 203] width 86 height 15
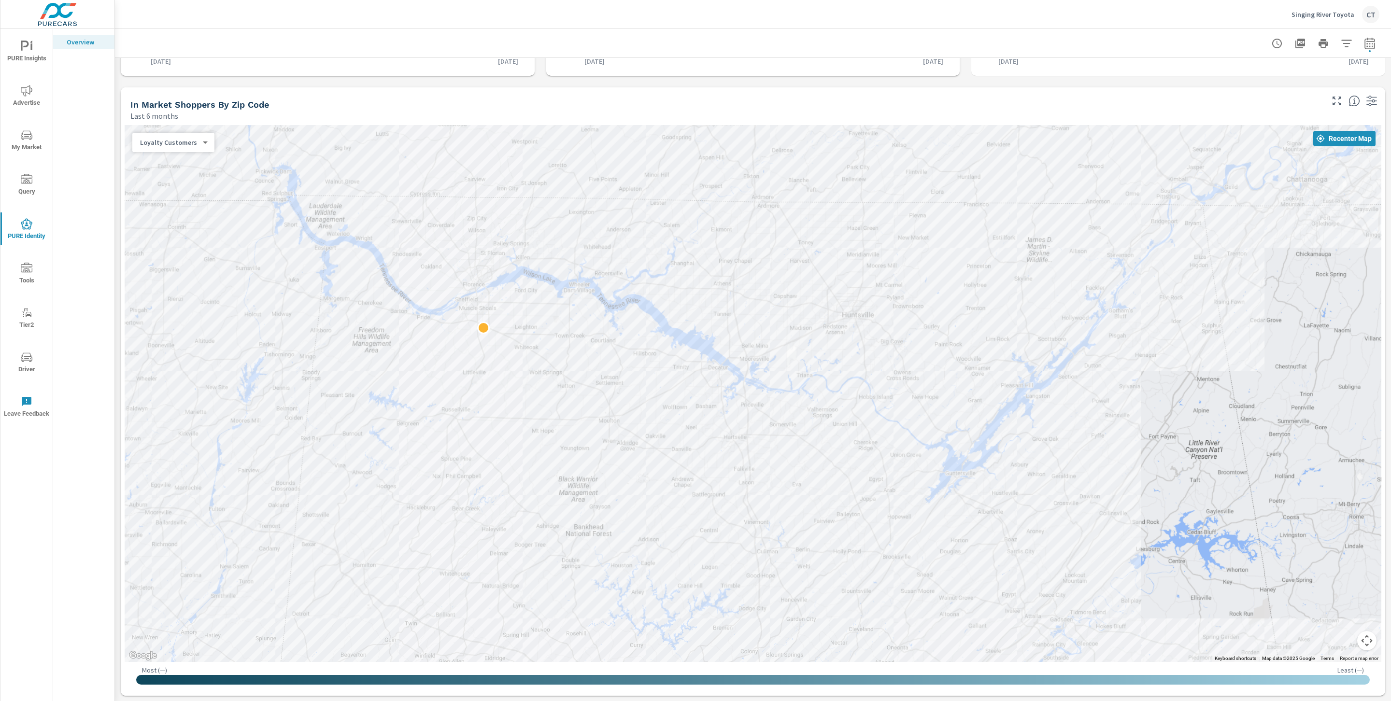
click at [186, 146] on body "PURE Insights Advertise My Market Query PURE Identity Tools Tier2 Driver Leave …" at bounding box center [695, 350] width 1391 height 701
click at [182, 106] on li "Market Rank" at bounding box center [175, 110] width 86 height 15
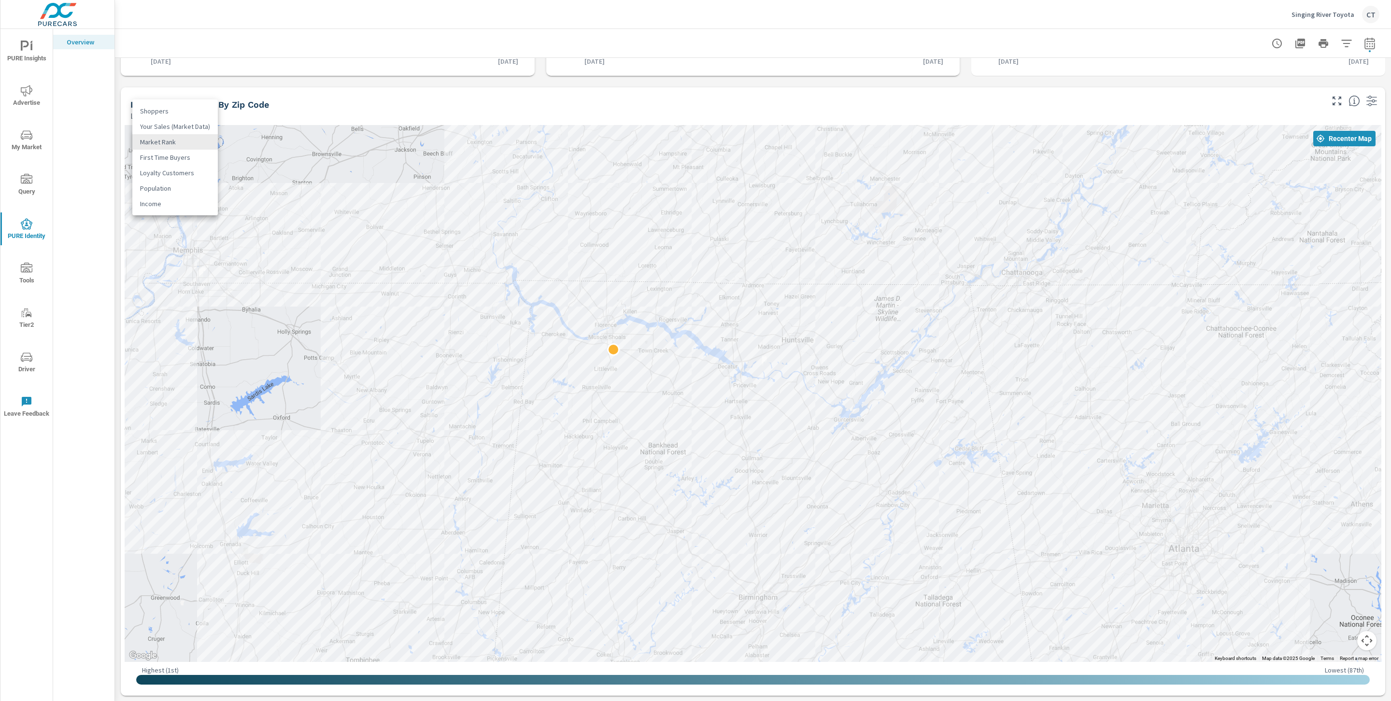
click at [156, 139] on body "PURE Insights Advertise My Market Query PURE Identity Tools Tier2 Driver Leave …" at bounding box center [695, 350] width 1391 height 701
click at [181, 126] on li "Your Sales (Market Data)" at bounding box center [175, 126] width 86 height 15
click at [192, 146] on body "PURE Insights Advertise My Market Query PURE Identity Tools Tier2 Driver Leave …" at bounding box center [695, 350] width 1391 height 701
click at [186, 205] on li "Population" at bounding box center [175, 203] width 86 height 15
click at [182, 146] on div "Population 5 ​" at bounding box center [173, 142] width 82 height 19
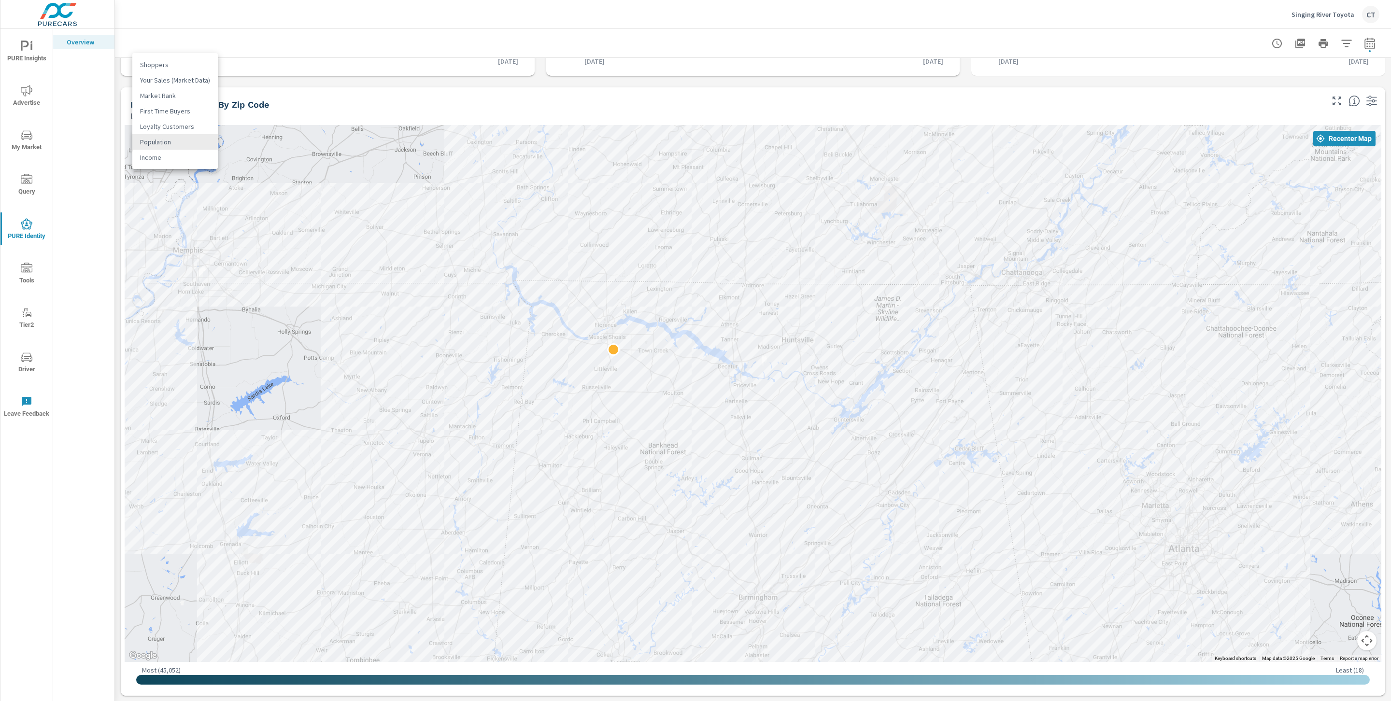
click at [182, 146] on body "PURE Insights Advertise My Market Query PURE Identity Tools Tier2 Driver Leave …" at bounding box center [695, 350] width 1391 height 701
click at [179, 156] on li "Income" at bounding box center [175, 157] width 86 height 15
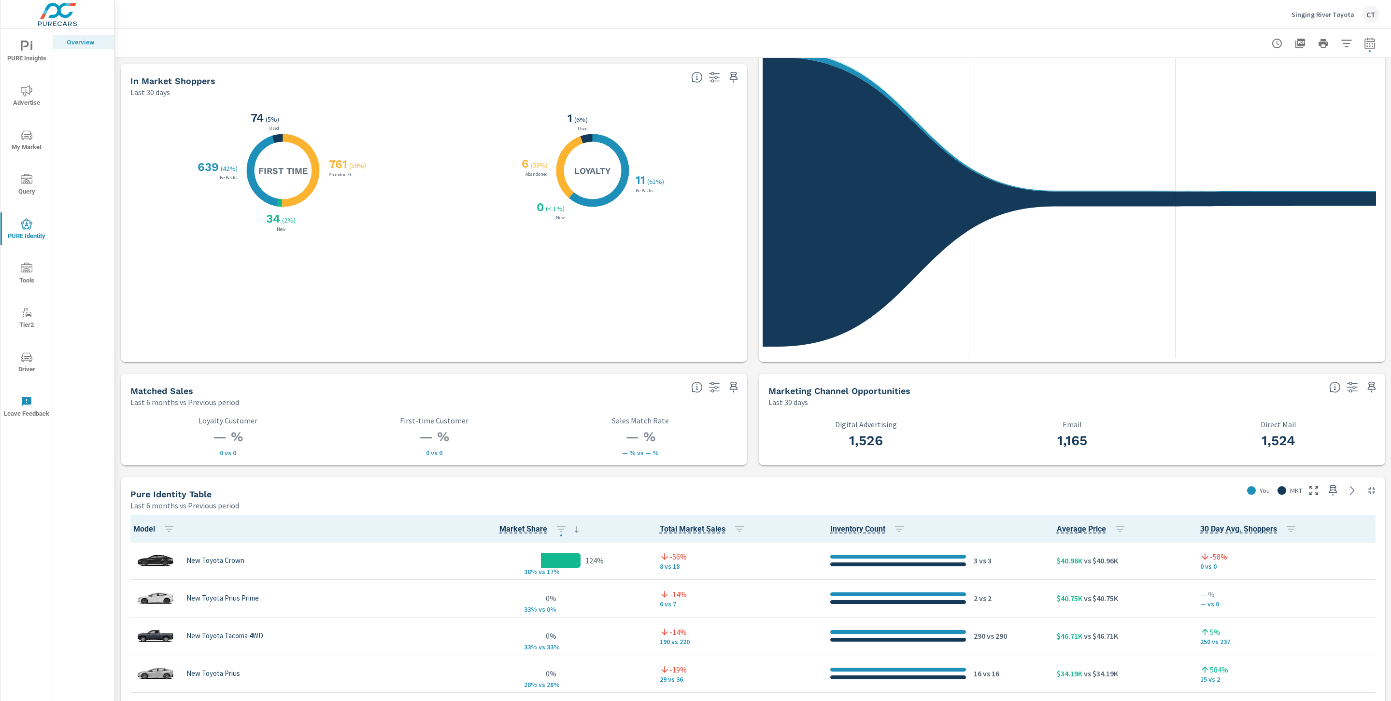
scroll to position [86, 0]
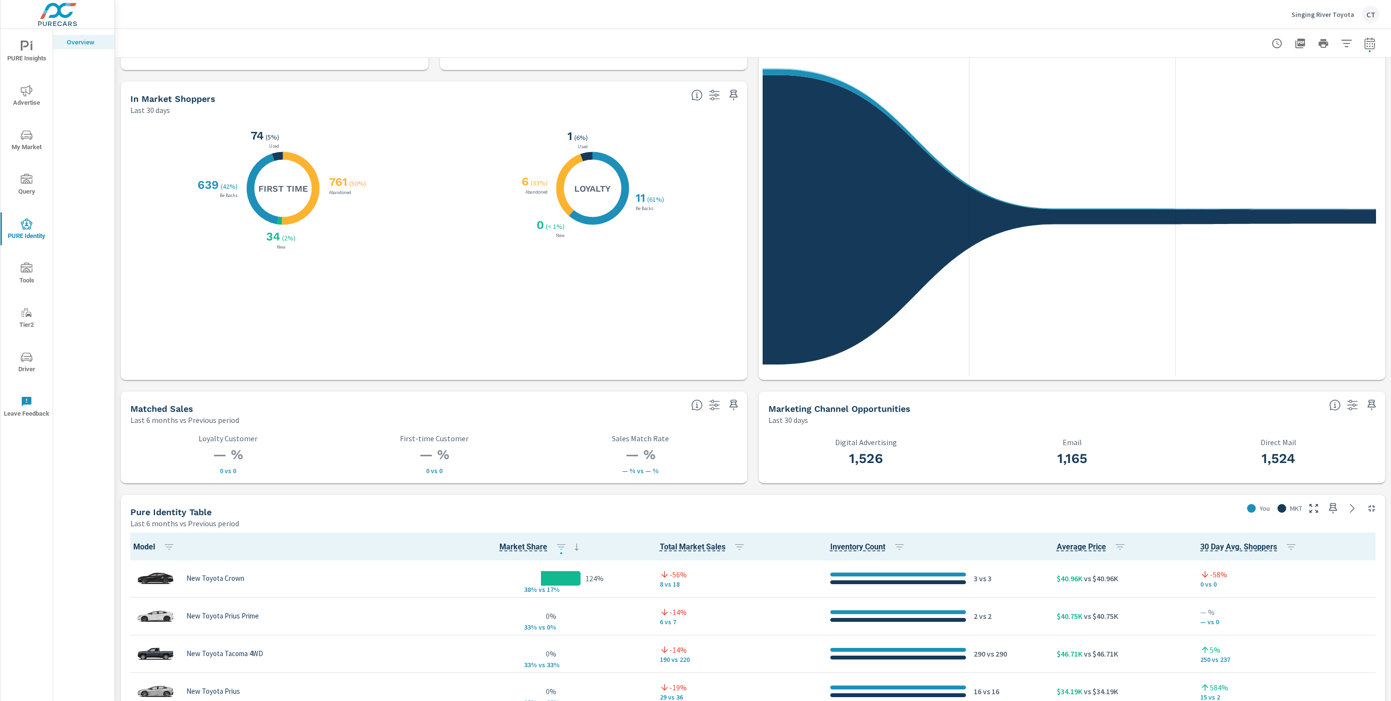
click at [293, 519] on div "Last 6 months vs Previous period" at bounding box center [684, 524] width 1109 height 12
click at [28, 96] on icon "nav menu" at bounding box center [27, 91] width 12 height 12
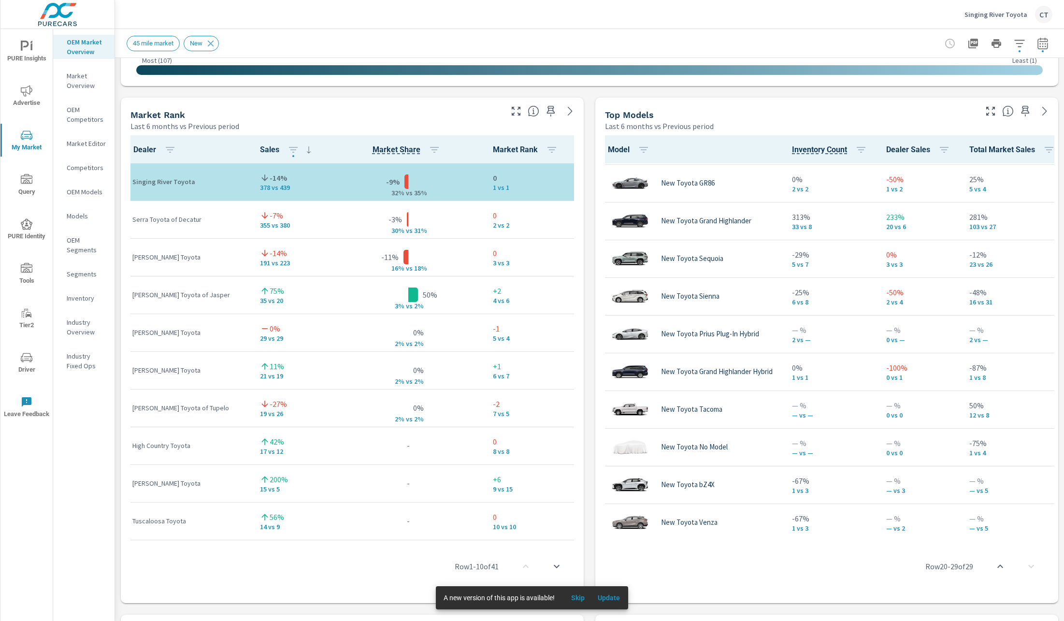
scroll to position [188, 0]
